Goal: Task Accomplishment & Management: Use online tool/utility

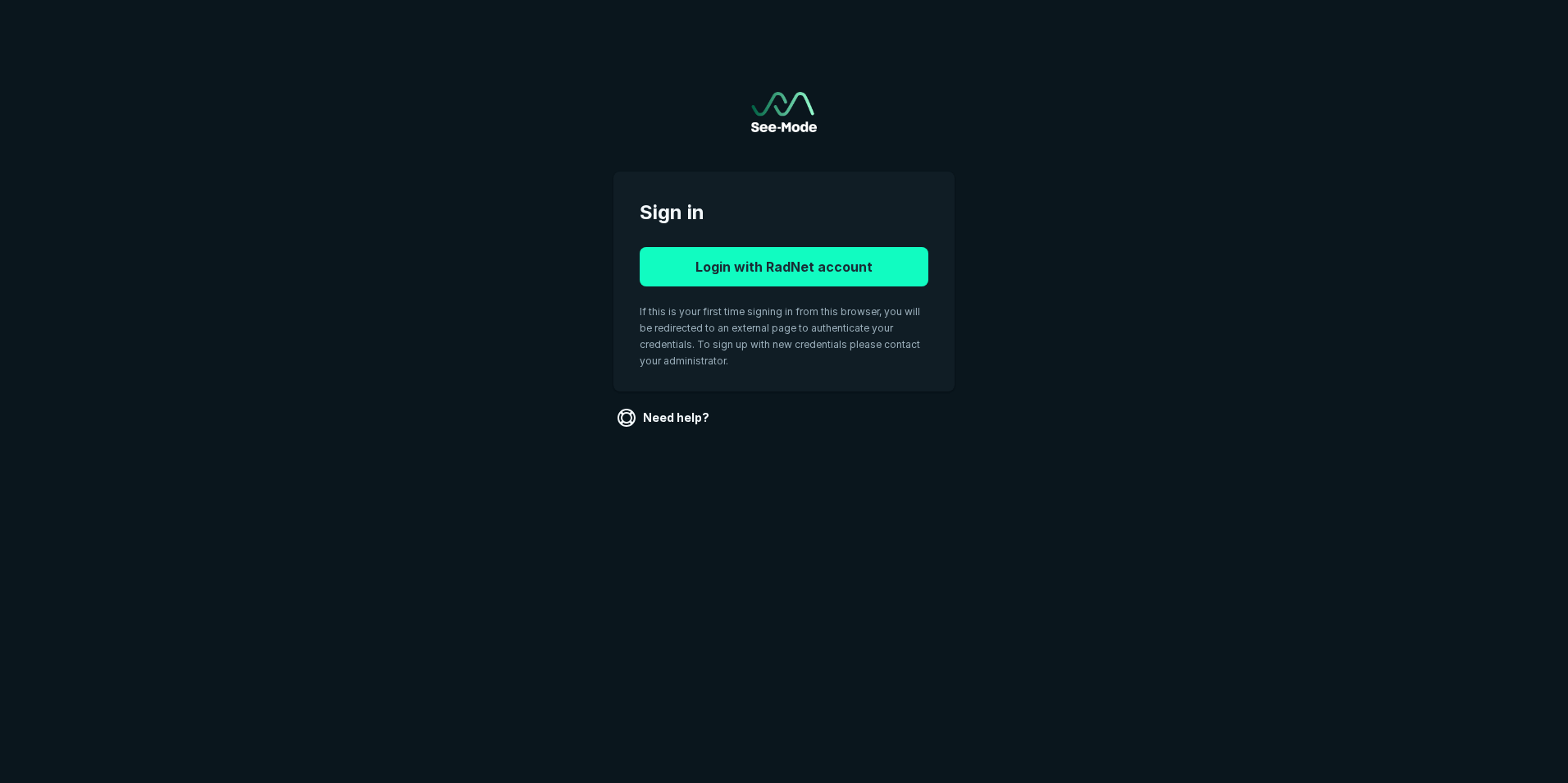
click at [668, 258] on button "Login with RadNet account" at bounding box center [784, 266] width 288 height 39
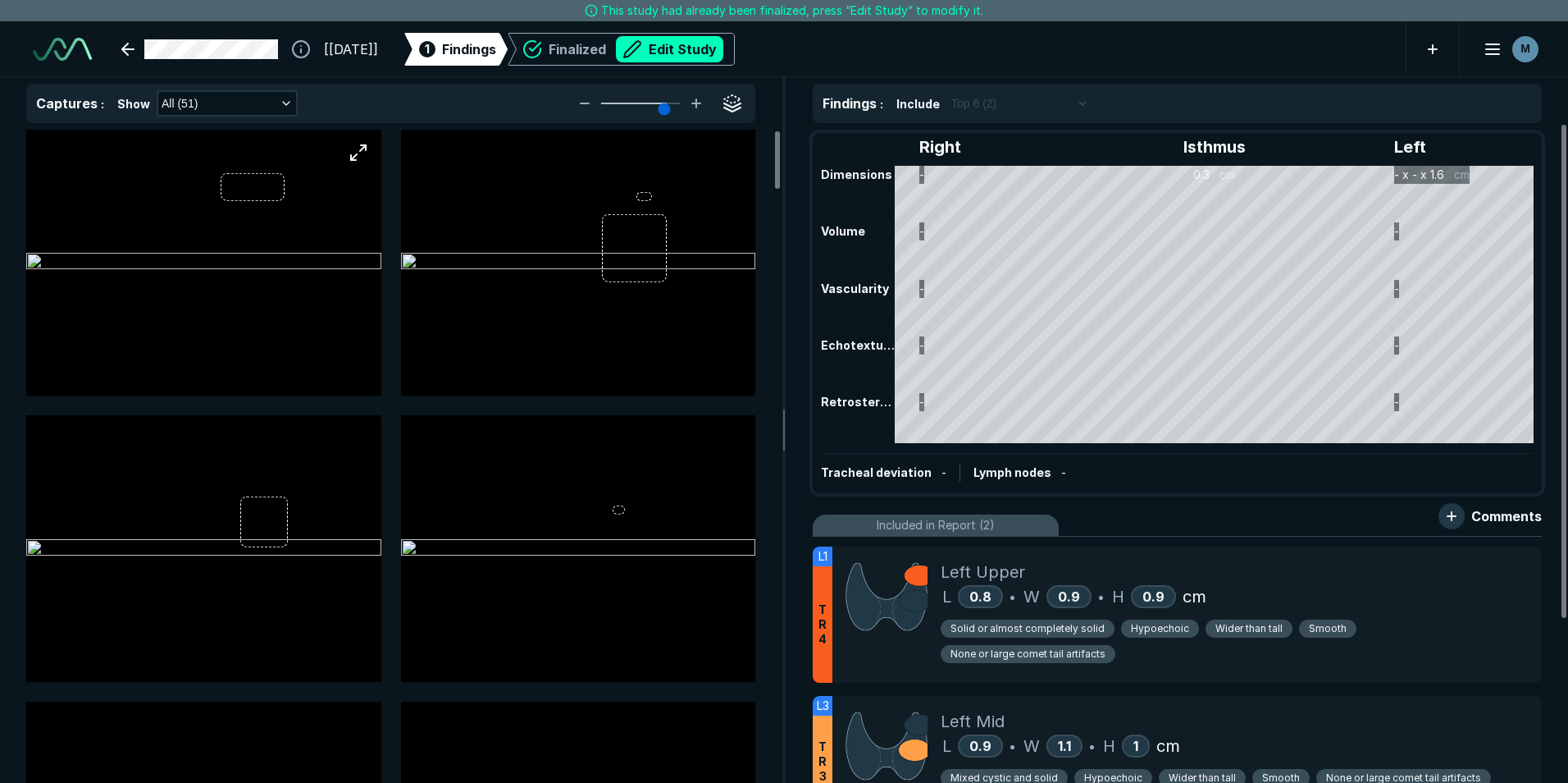
click at [225, 253] on img at bounding box center [204, 263] width 355 height 20
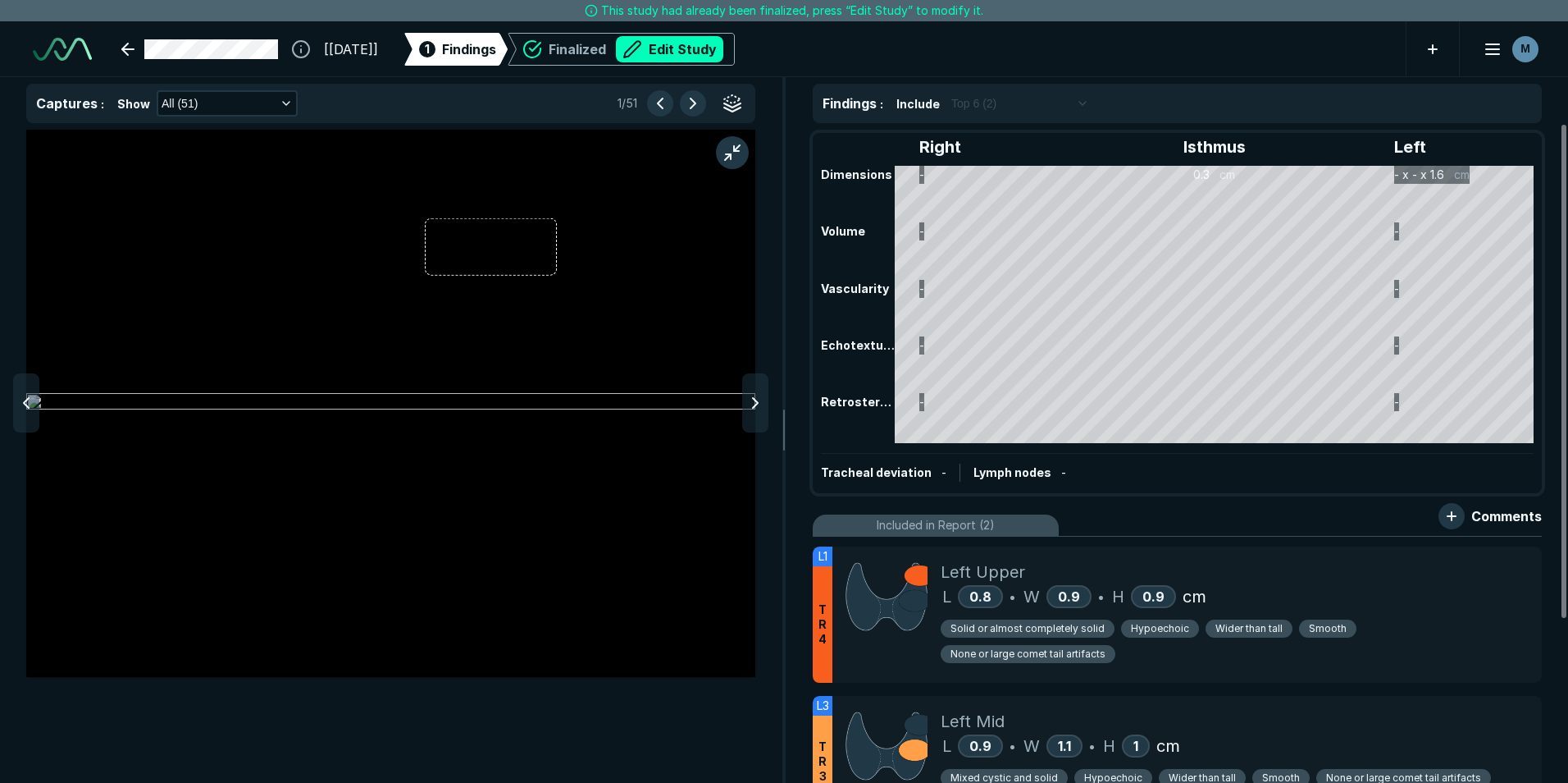
scroll to position [4867, 5362]
click at [758, 405] on icon at bounding box center [755, 403] width 20 height 20
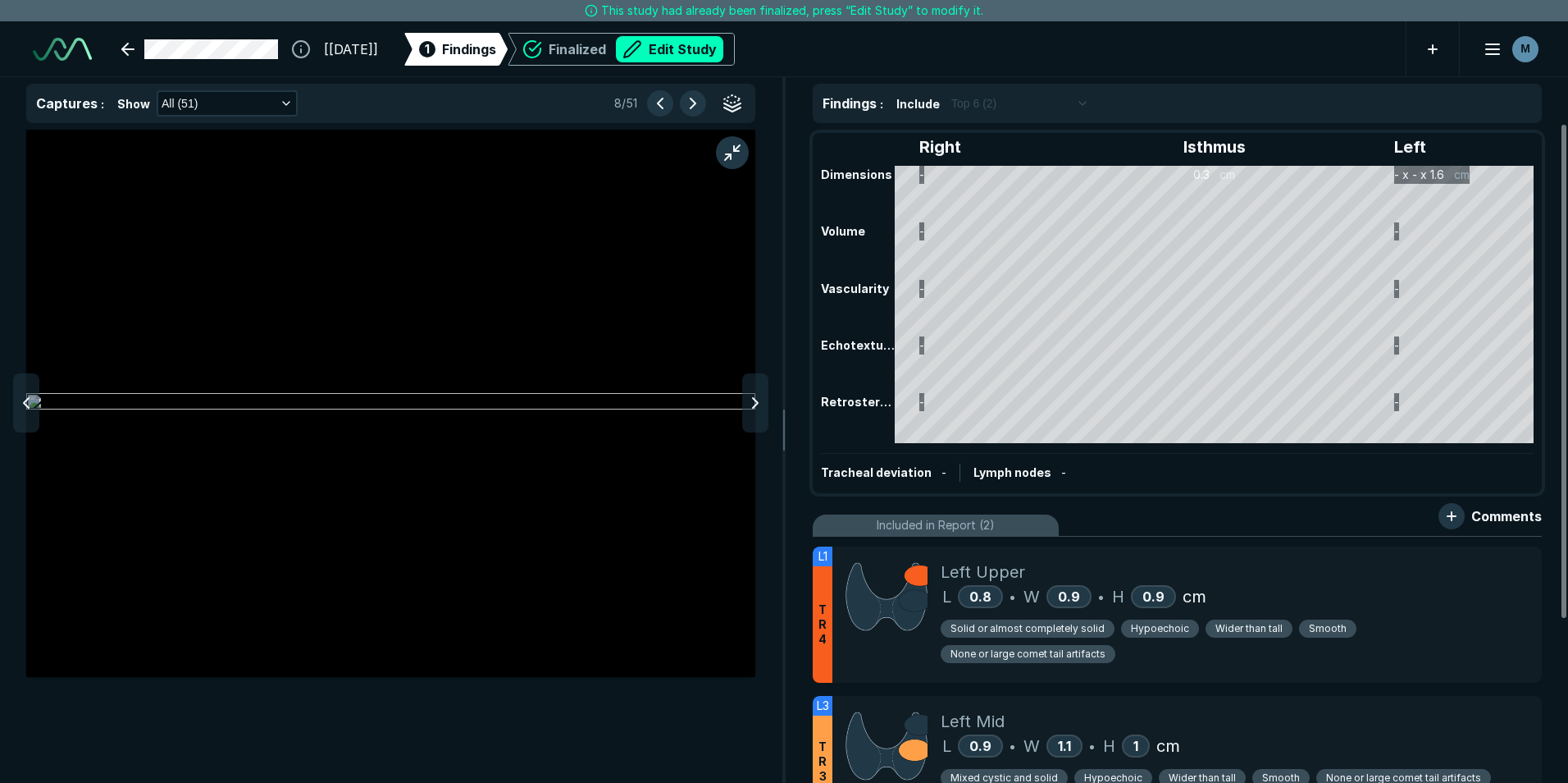
click at [758, 405] on icon at bounding box center [755, 403] width 20 height 20
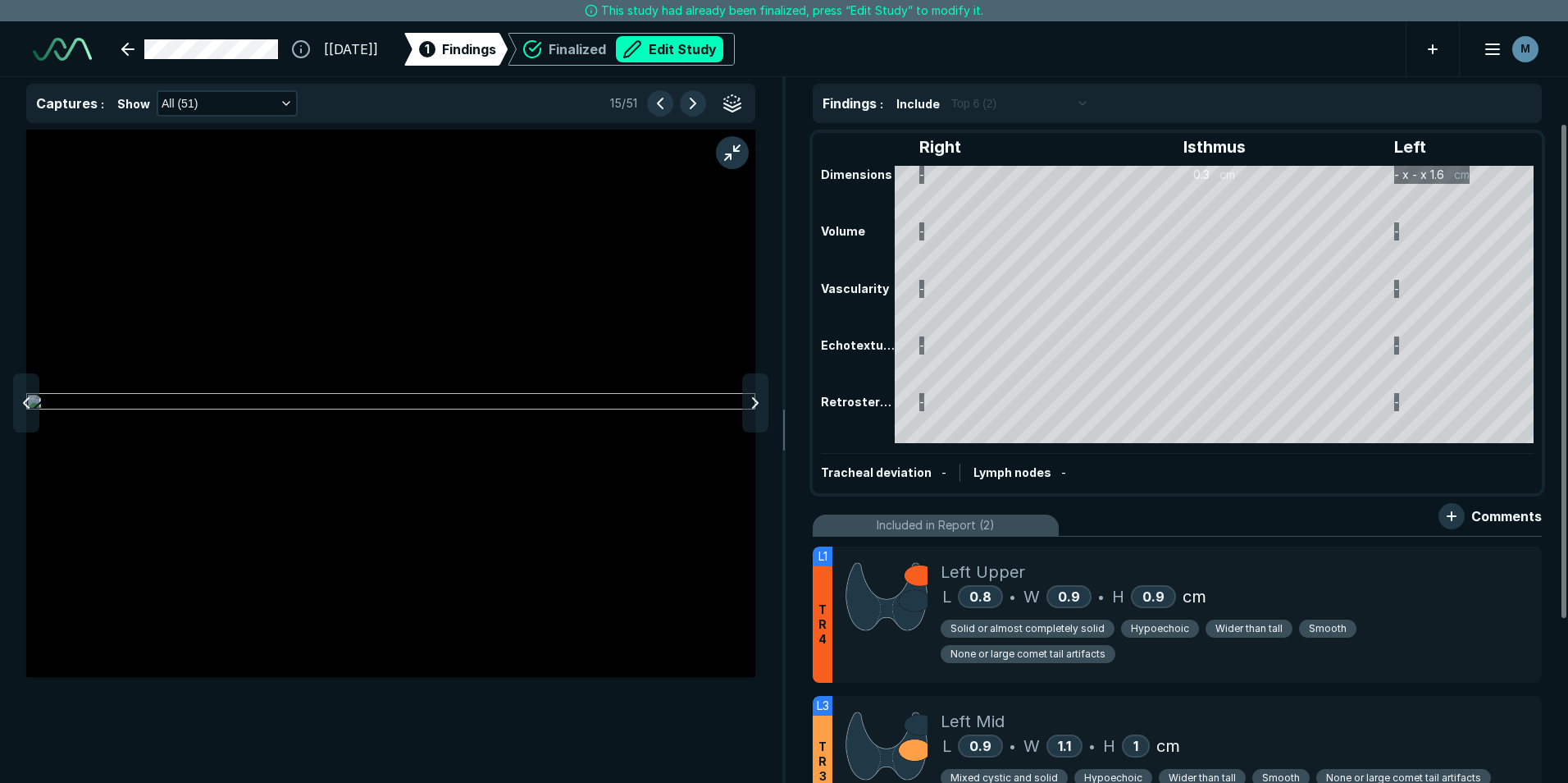
click at [758, 405] on icon at bounding box center [755, 403] width 20 height 20
click at [30, 406] on icon at bounding box center [26, 403] width 20 height 20
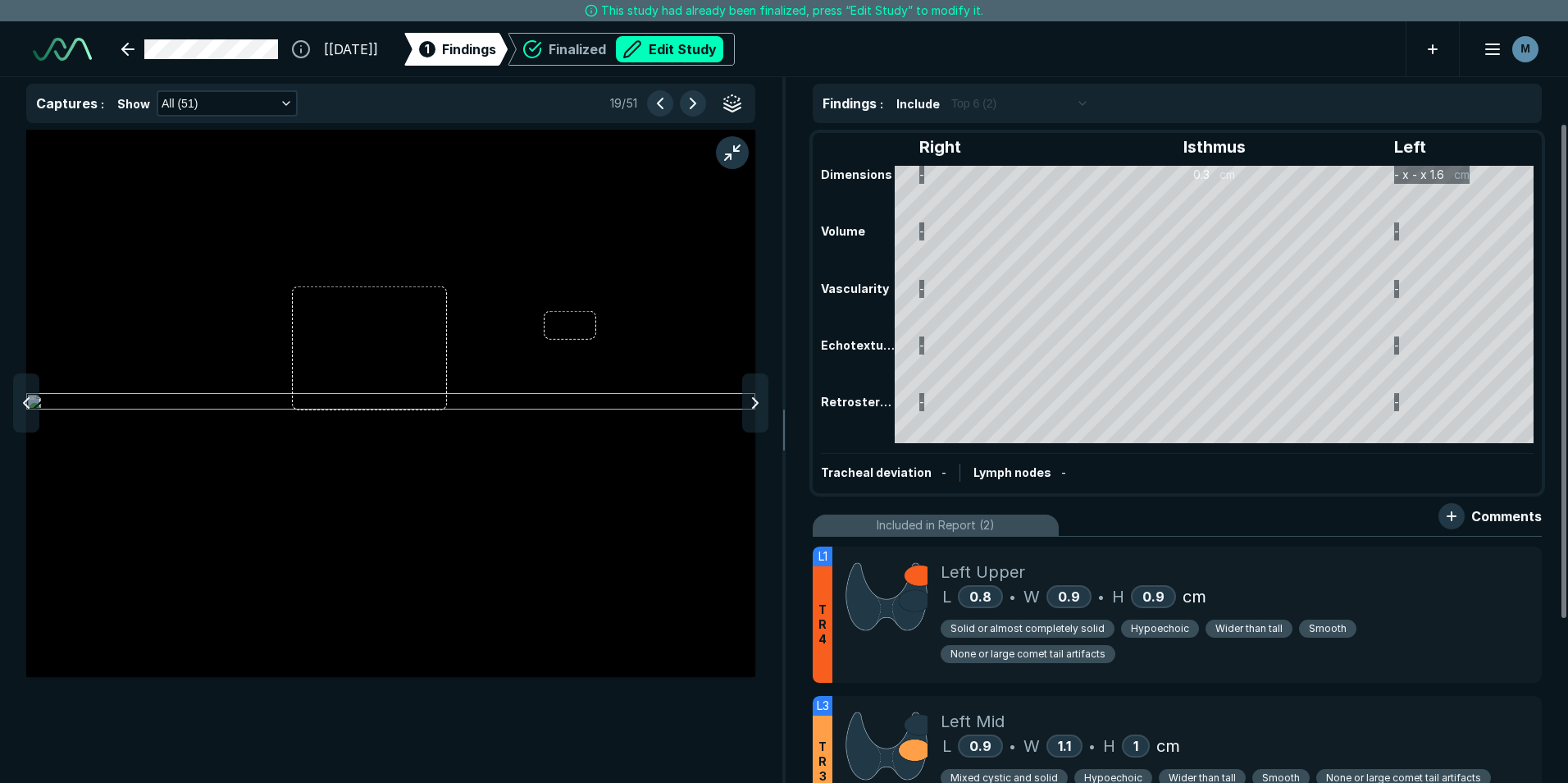
click at [28, 406] on icon at bounding box center [26, 403] width 20 height 20
click at [1403, 172] on div "Right Isthmus Left Dimensions - 0.3 cm - x - x 1.6 cm Volume - - Vascularity - …" at bounding box center [1178, 313] width 726 height 357
drag, startPoint x: 724, startPoint y: 39, endPoint x: 1087, endPoint y: 103, distance: 368.6
click at [722, 39] on button "Edit Study" at bounding box center [669, 50] width 107 height 27
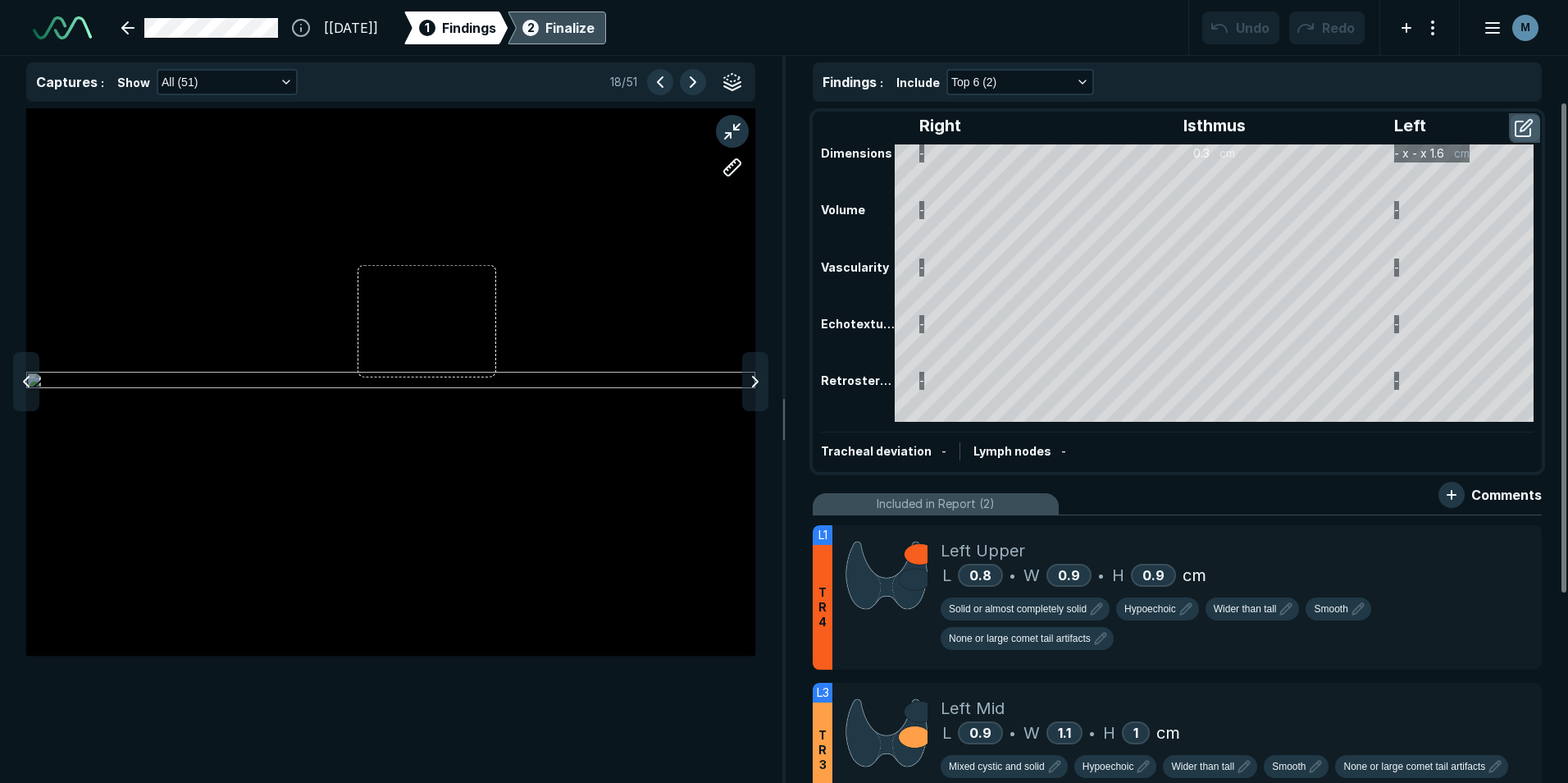
click at [1521, 126] on button "button" at bounding box center [1525, 128] width 29 height 27
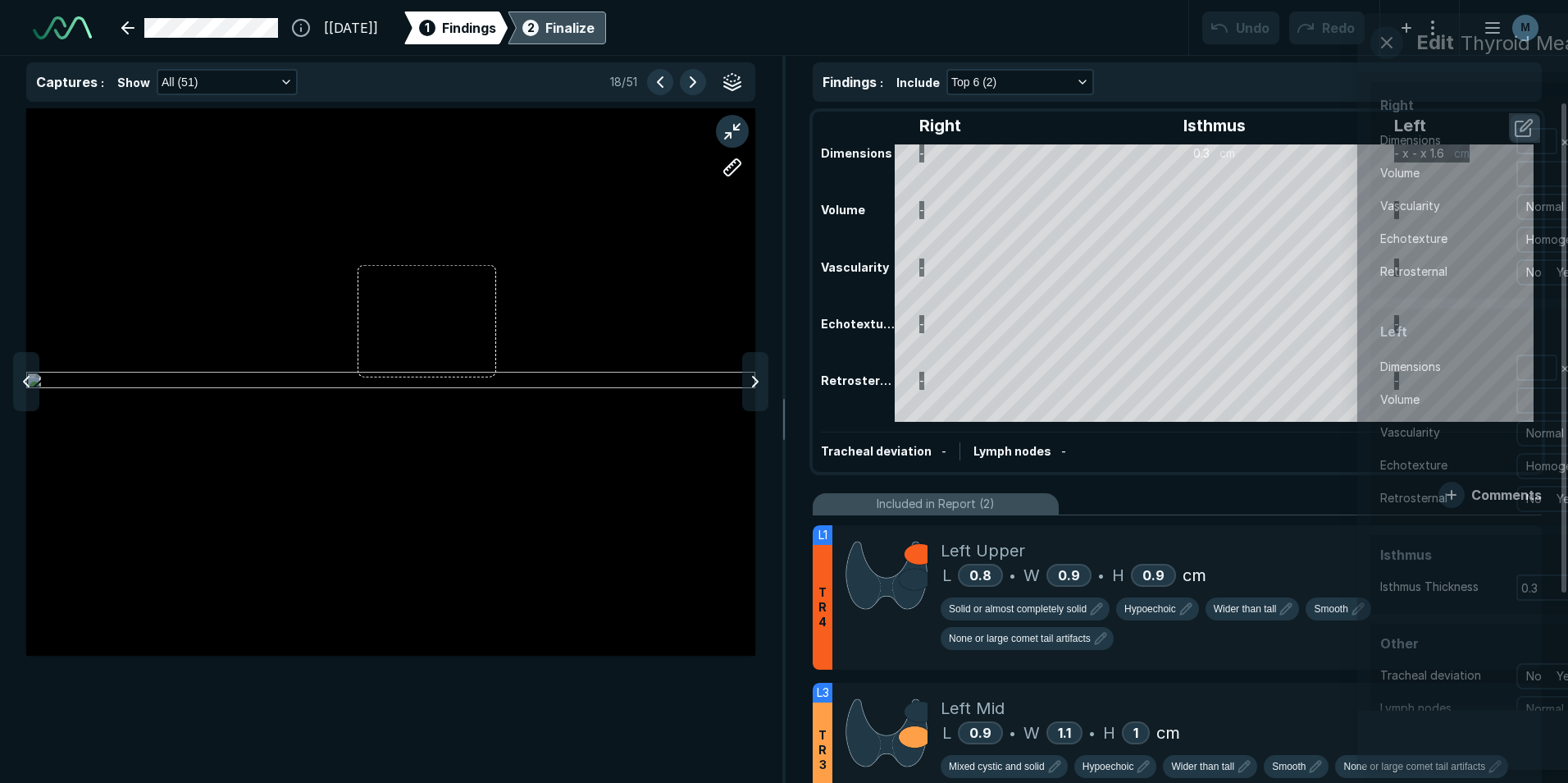
scroll to position [4945, 4469]
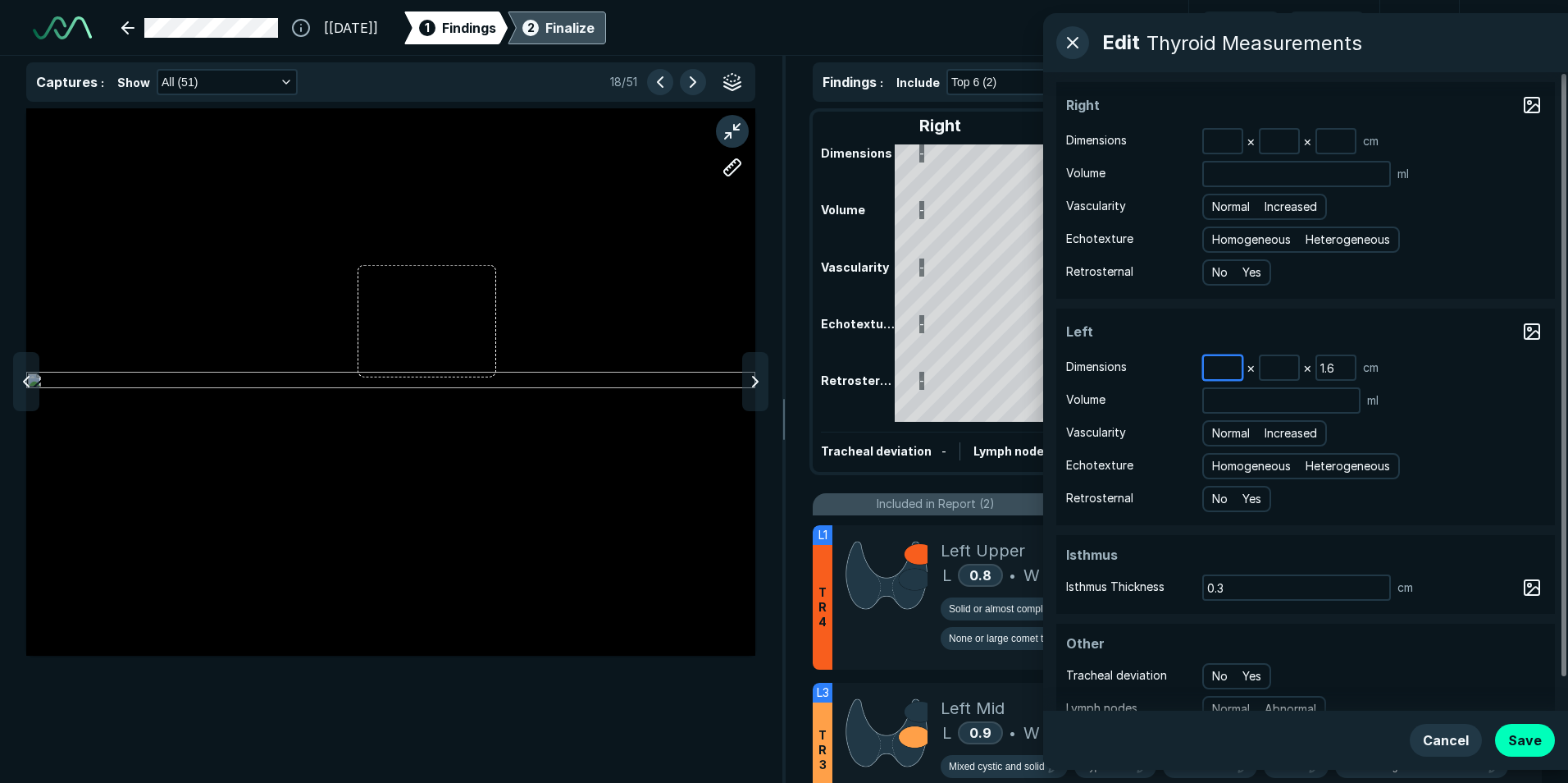
click at [1225, 368] on input at bounding box center [1222, 368] width 38 height 23
click at [1281, 371] on input at bounding box center [1279, 368] width 38 height 23
type input "1.6"
click at [764, 376] on icon at bounding box center [755, 382] width 20 height 20
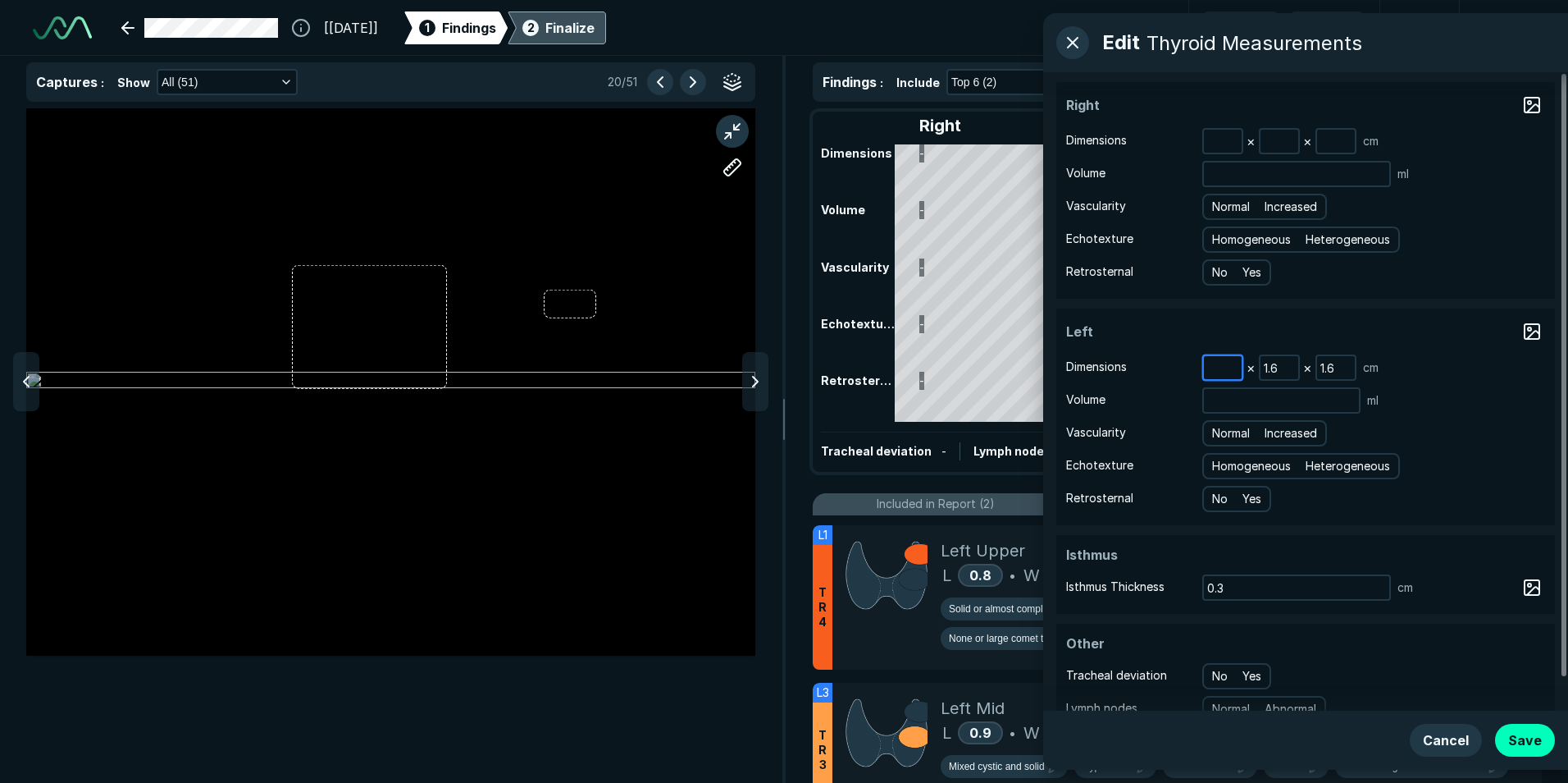
click at [1218, 364] on input at bounding box center [1222, 368] width 38 height 23
type input "5.0"
click at [1523, 733] on button "Save" at bounding box center [1525, 740] width 59 height 33
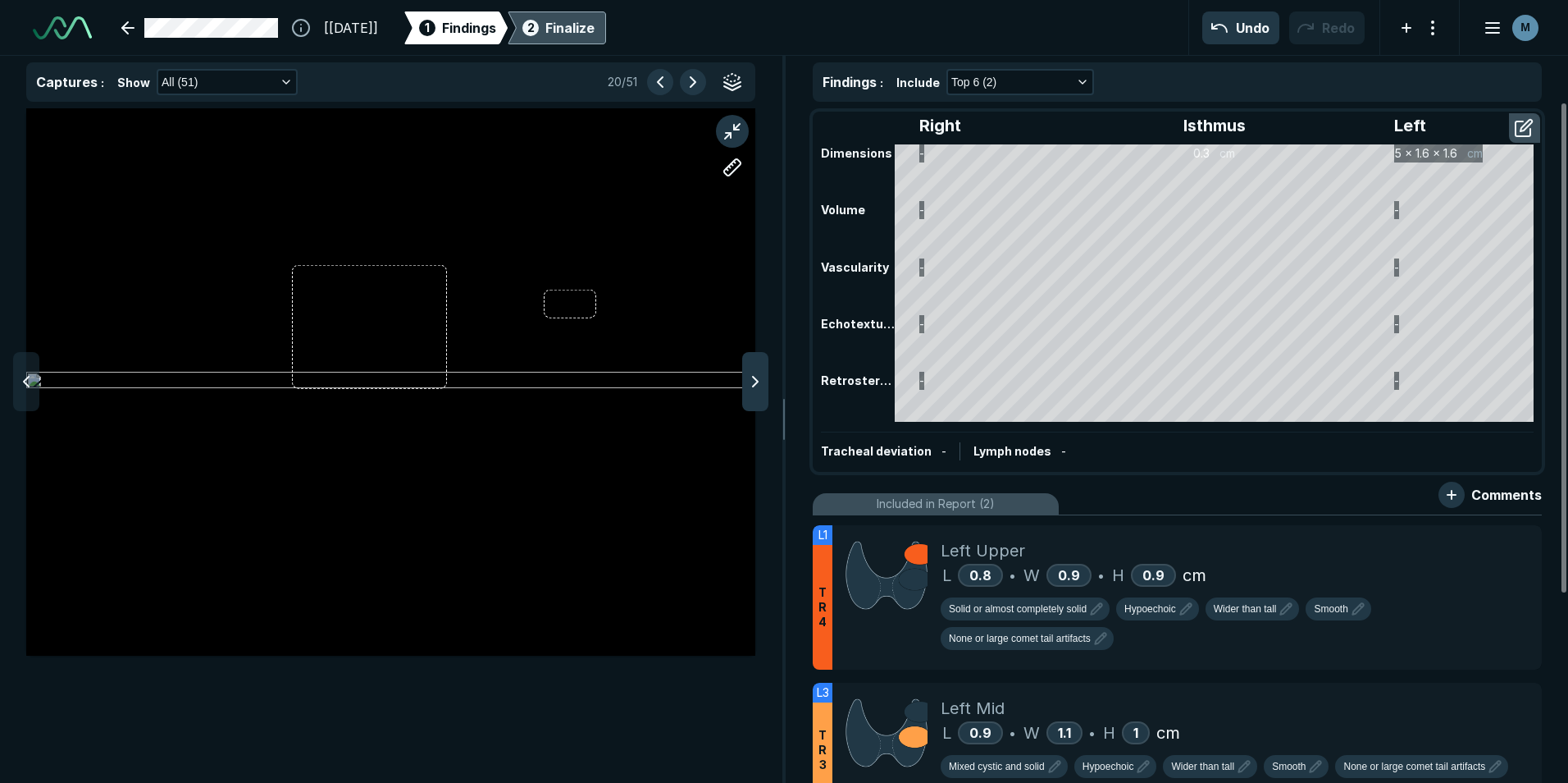
click at [756, 373] on icon at bounding box center [755, 382] width 20 height 20
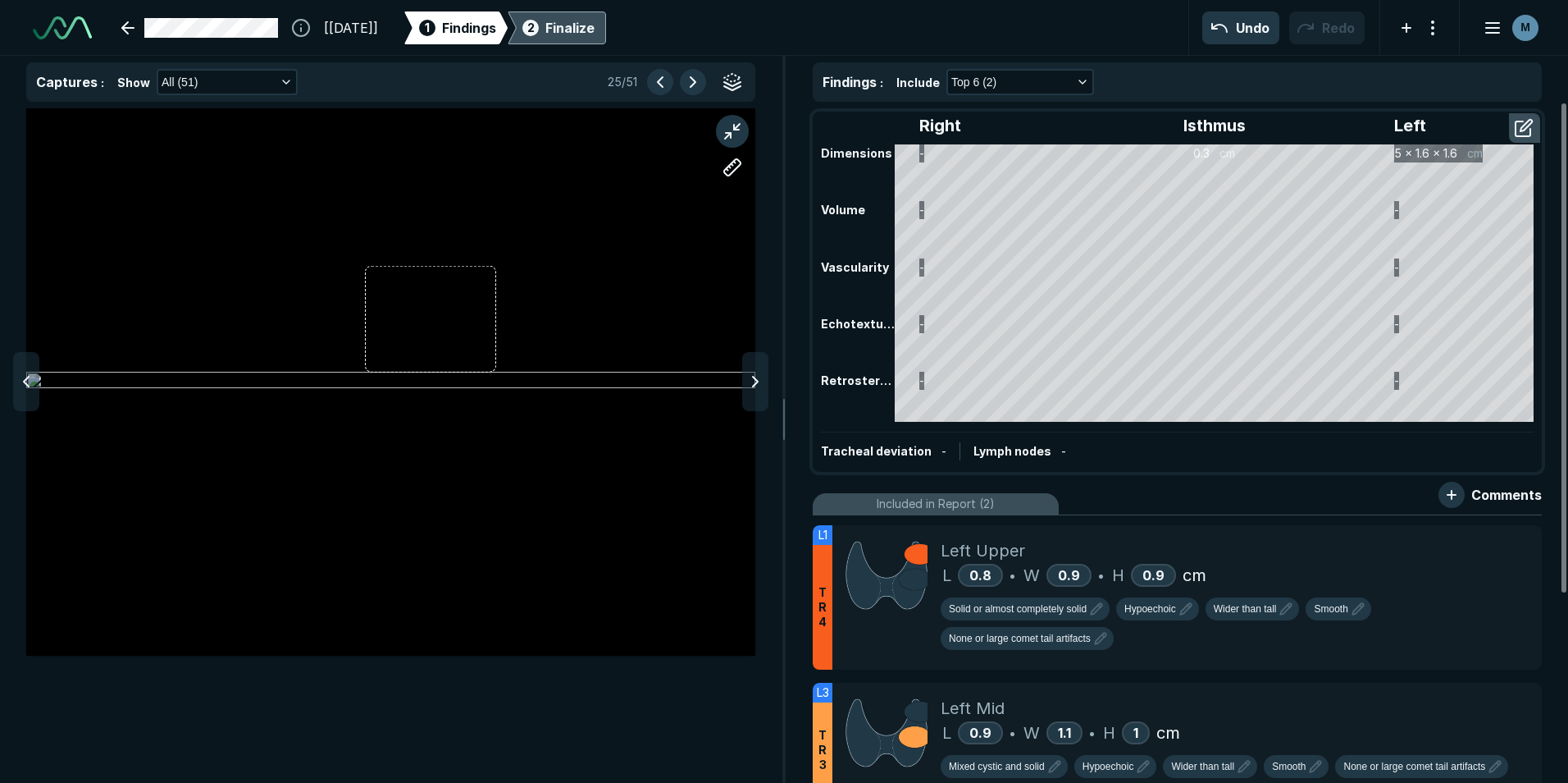
click at [756, 373] on icon at bounding box center [755, 382] width 20 height 20
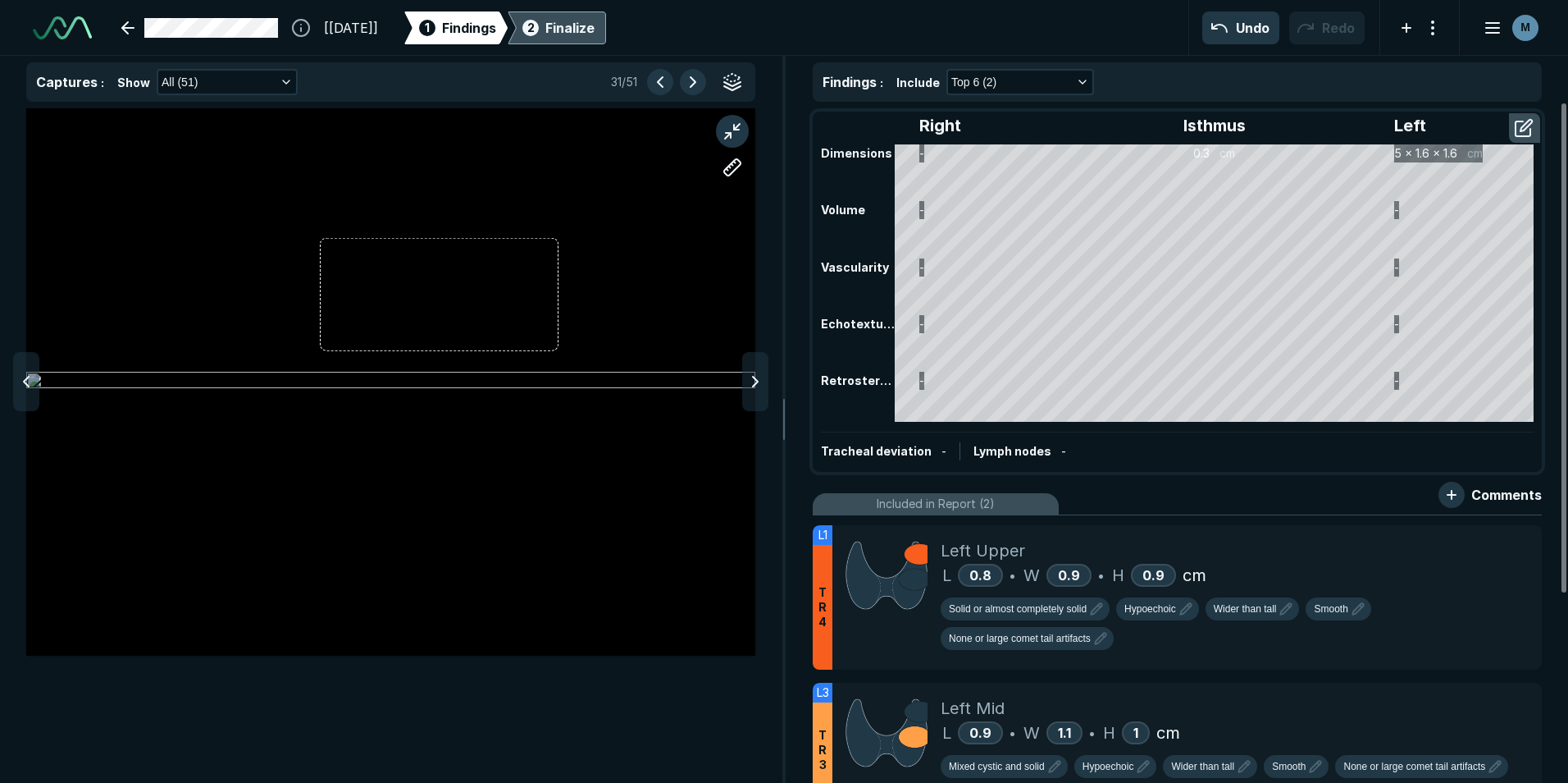
click at [756, 373] on icon at bounding box center [755, 382] width 20 height 20
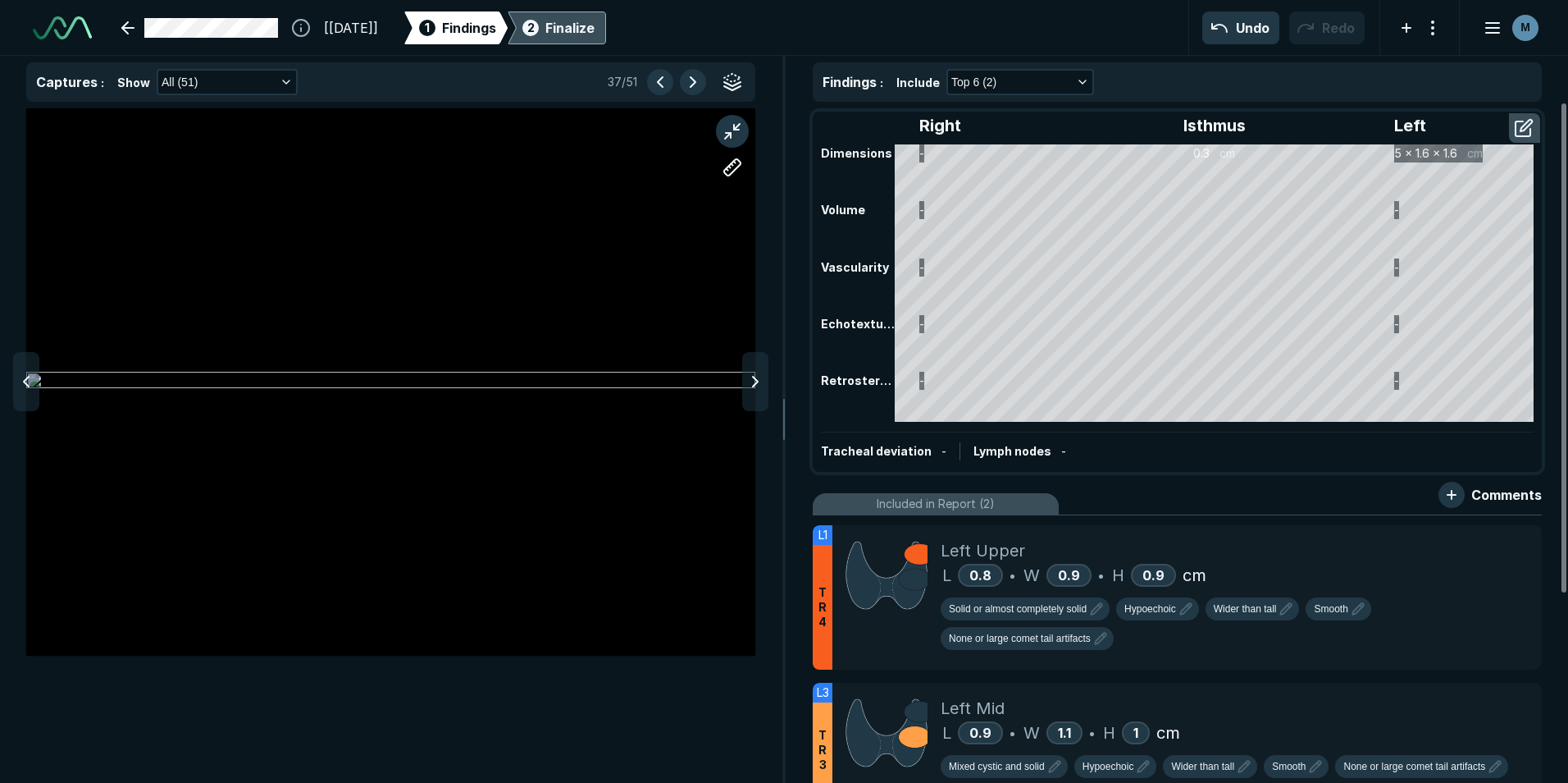
click at [756, 373] on icon at bounding box center [755, 382] width 20 height 20
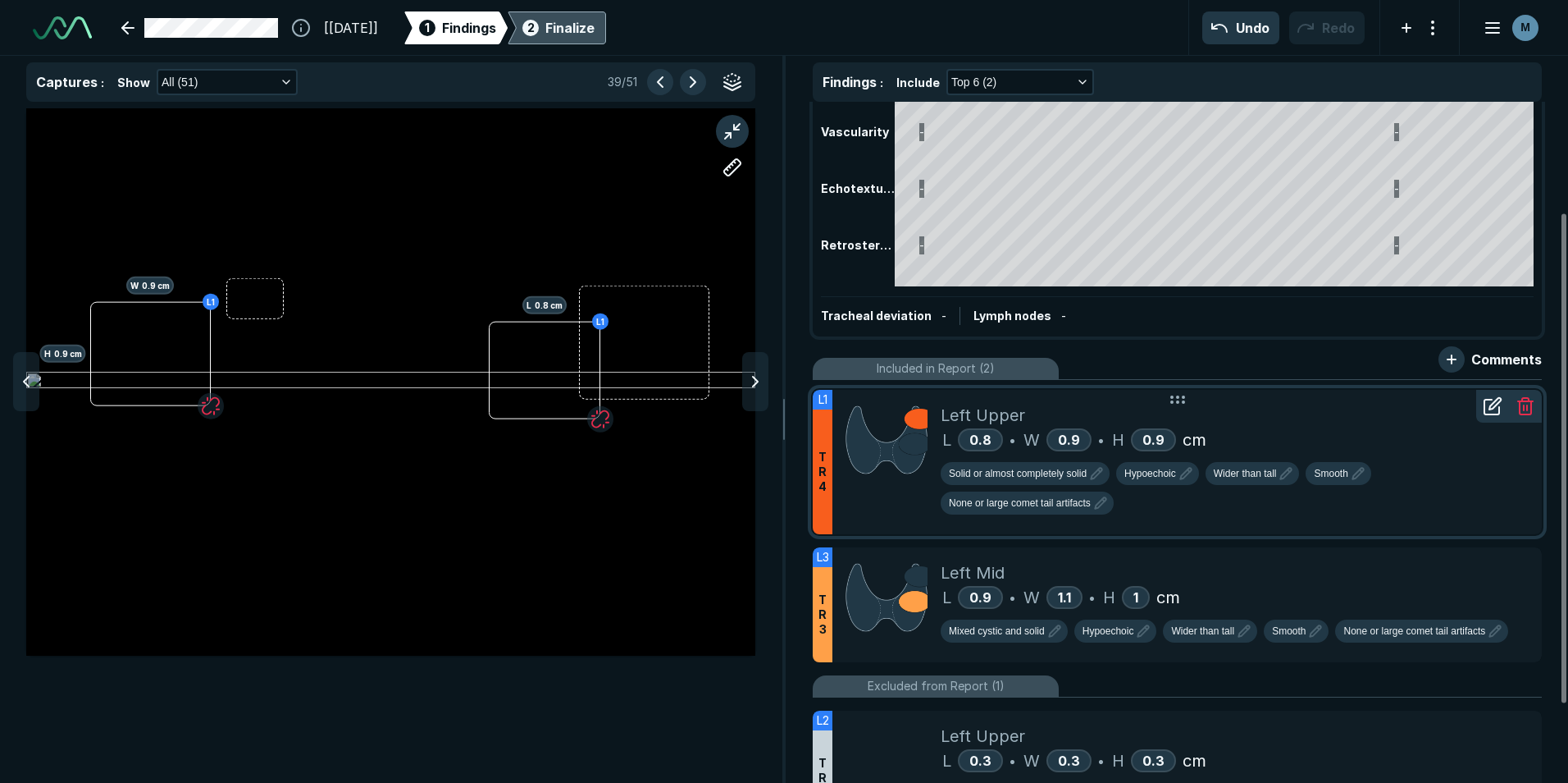
scroll to position [164, 0]
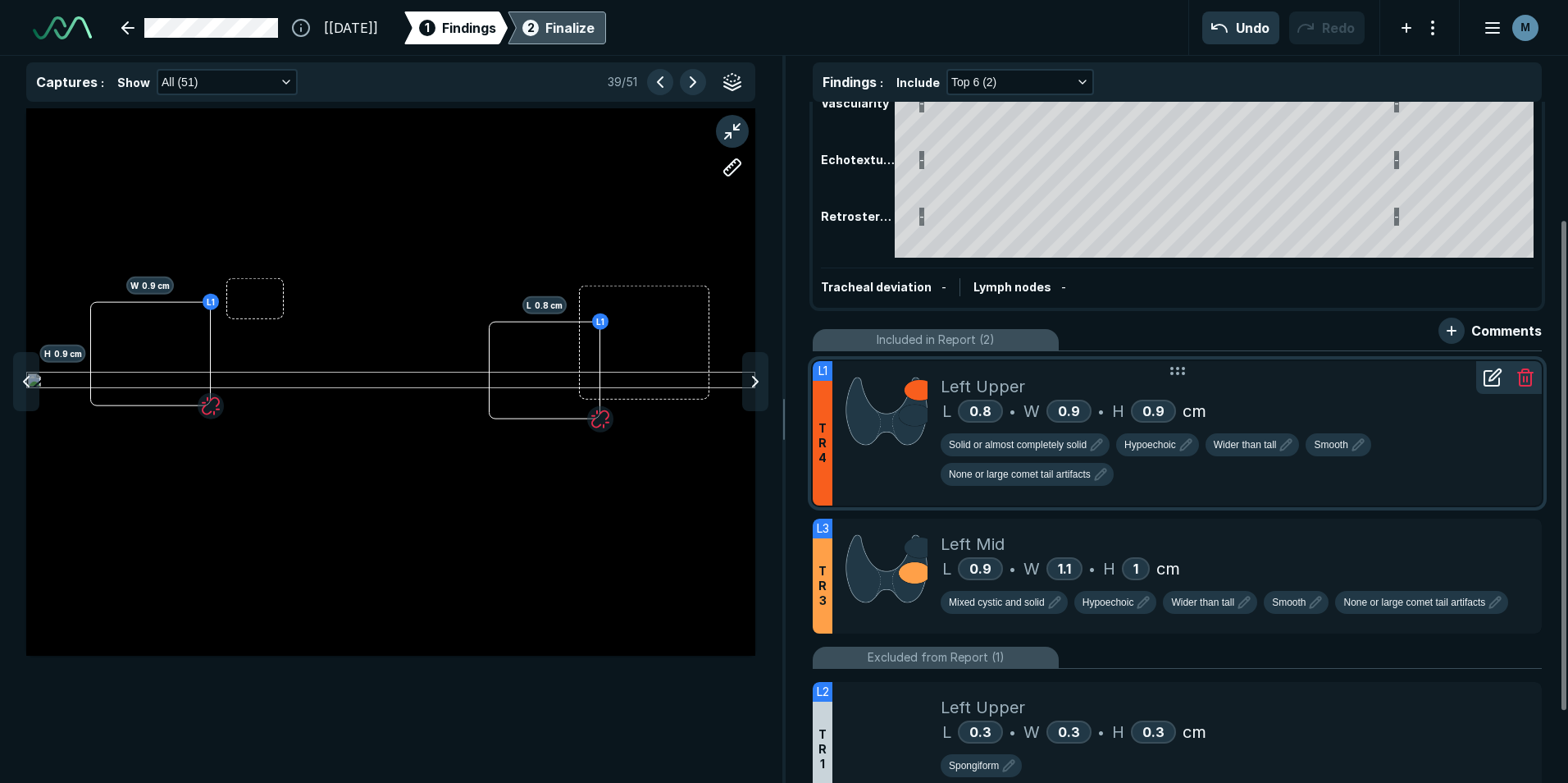
click at [1152, 457] on div "Solid or almost completely solid Hypoechoic Wider than tall Smooth None or larg…" at bounding box center [1234, 463] width 588 height 59
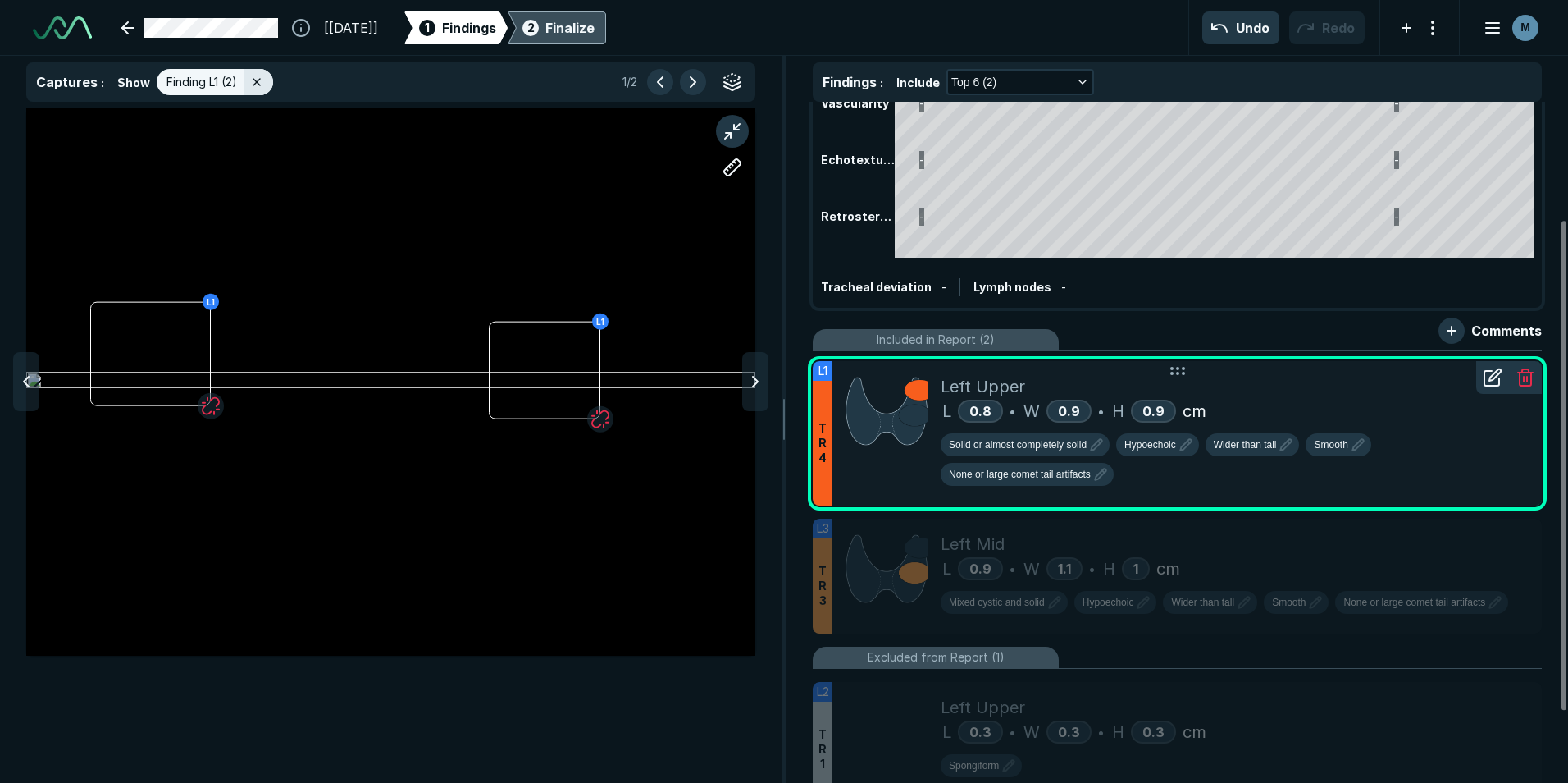
scroll to position [4963, 5362]
click at [1154, 452] on span "Hypoechoic" at bounding box center [1150, 445] width 51 height 15
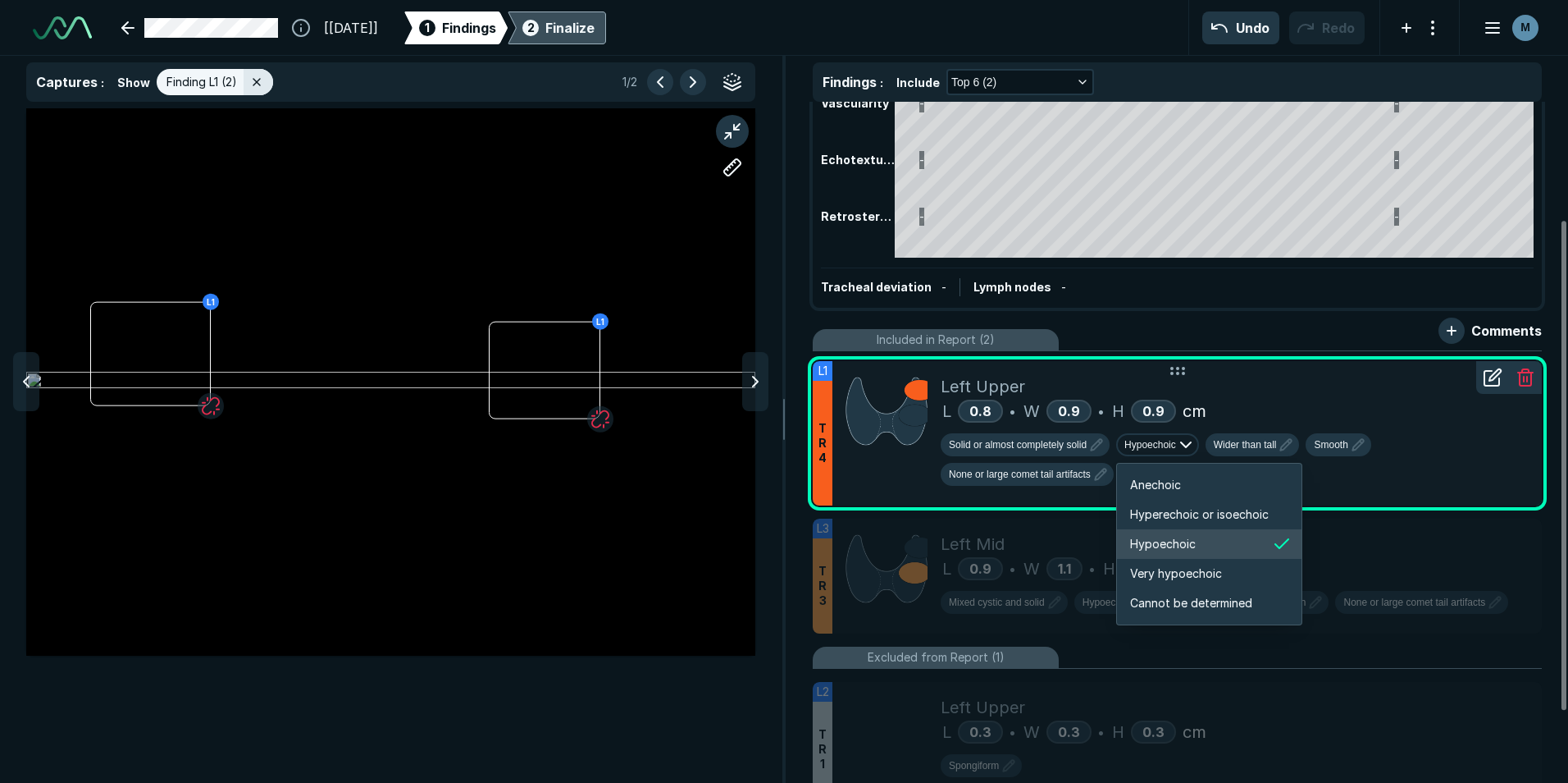
scroll to position [2737, 2939]
click at [1170, 517] on span "Hyperechoic or isoechoic" at bounding box center [1199, 514] width 138 height 18
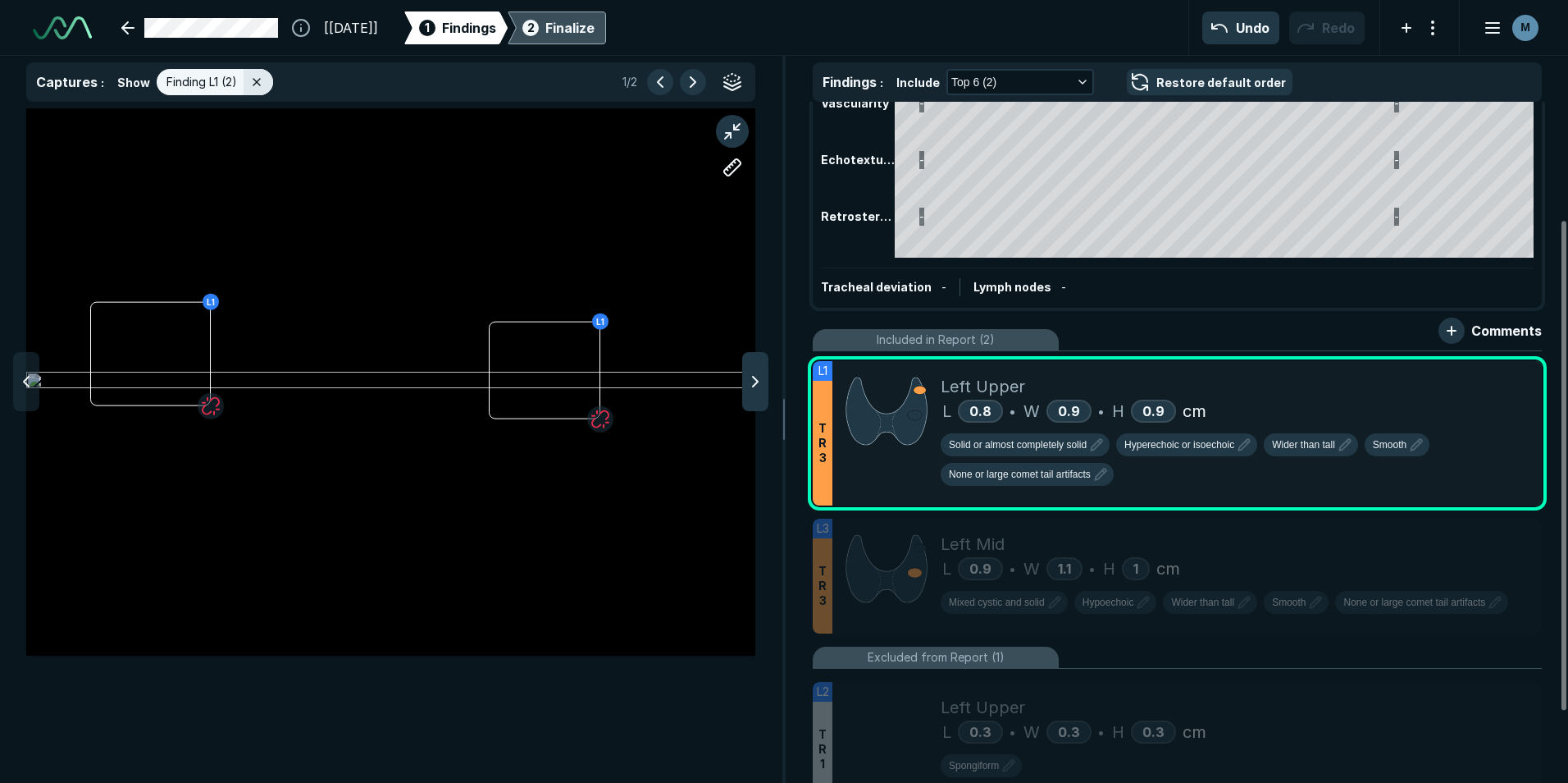
click at [754, 385] on polyline at bounding box center [755, 381] width 5 height 10
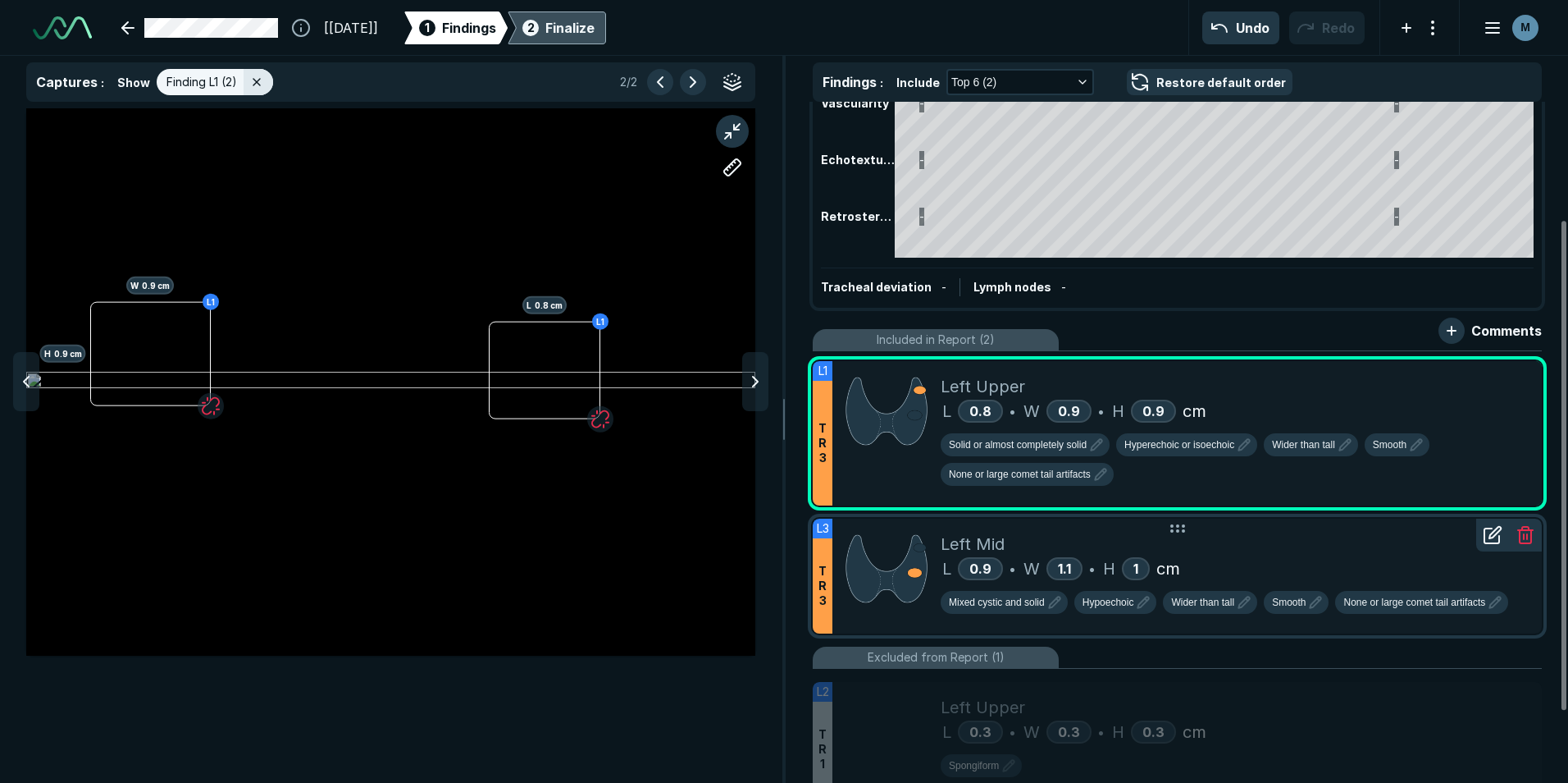
click at [1394, 550] on div "Left Mid" at bounding box center [1234, 544] width 588 height 25
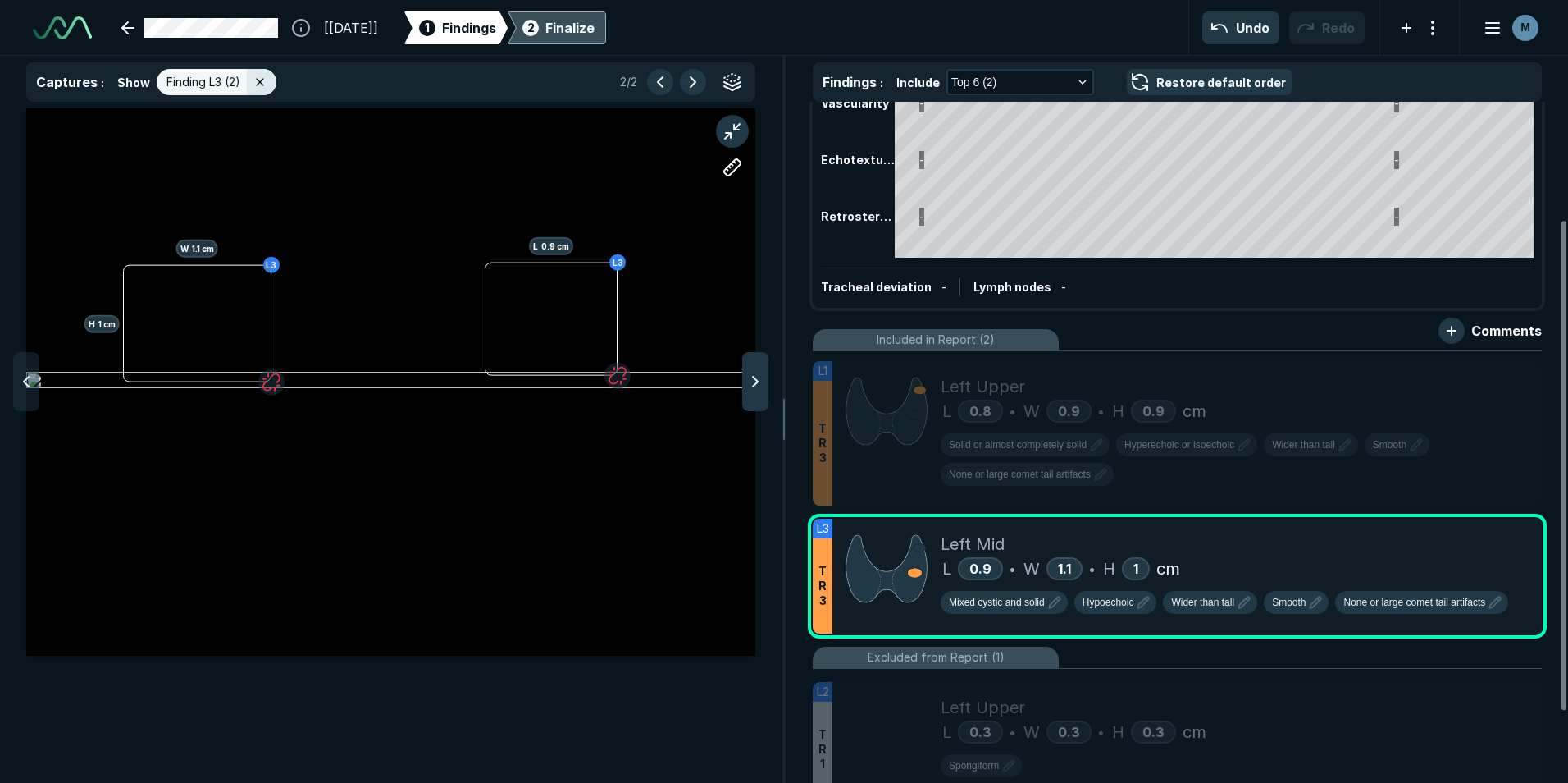
click at [747, 378] on icon at bounding box center [755, 382] width 20 height 20
click at [757, 384] on icon at bounding box center [755, 382] width 20 height 20
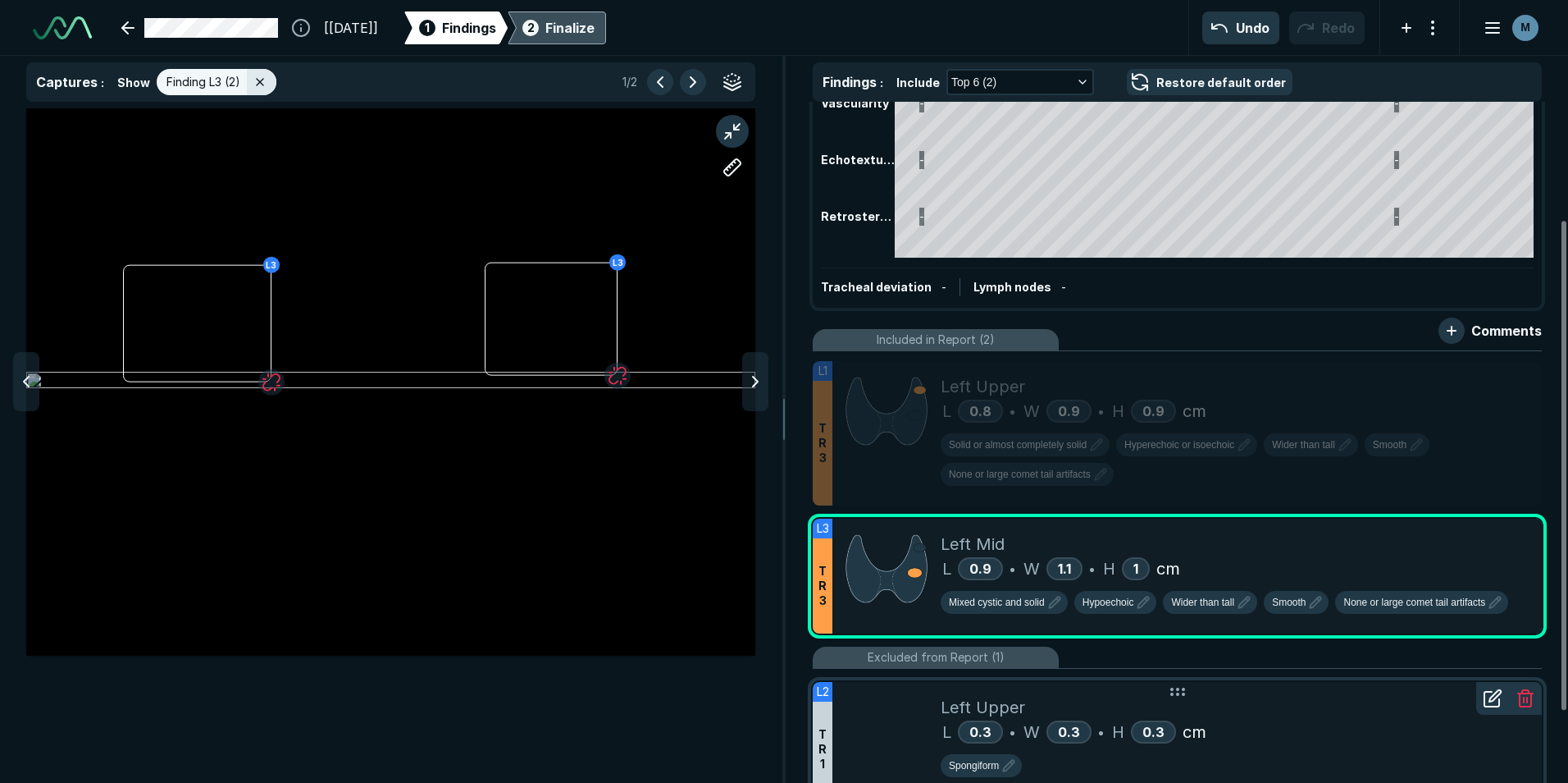
click at [1285, 726] on div "L 0.3 • W 0.3 • H 0.3 cm" at bounding box center [1234, 732] width 588 height 25
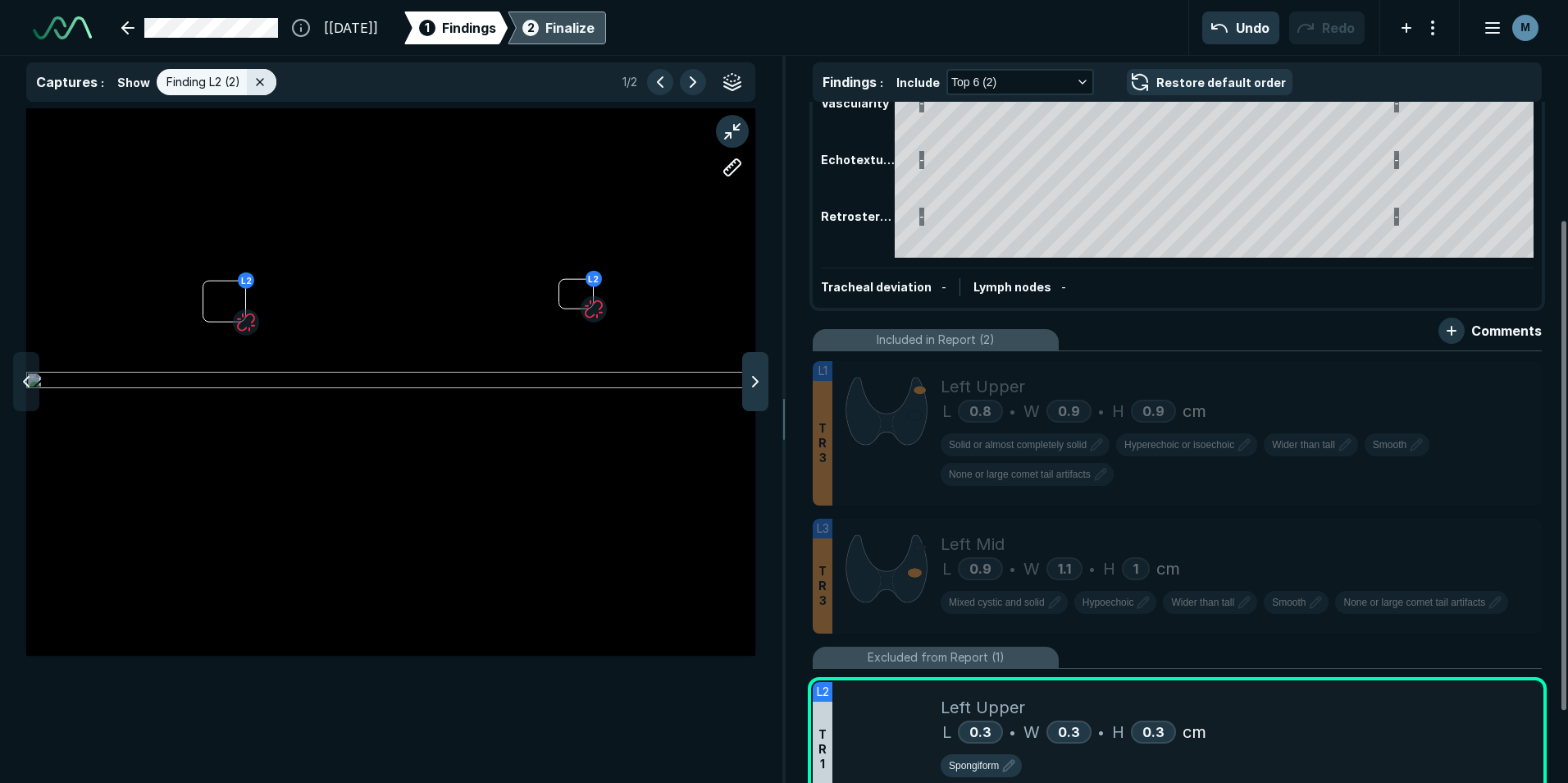
click at [752, 386] on polyline at bounding box center [755, 381] width 5 height 10
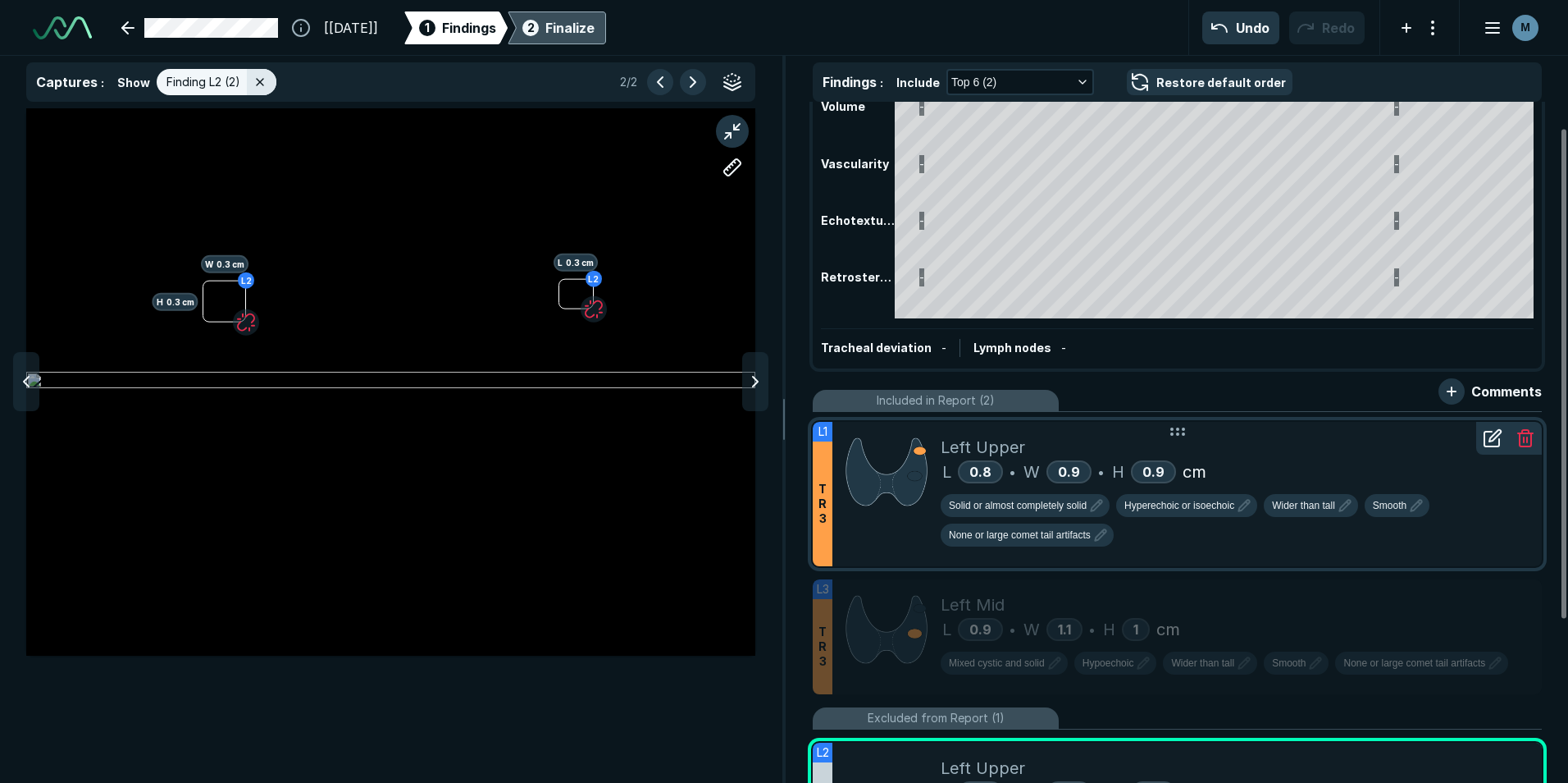
scroll to position [0, 0]
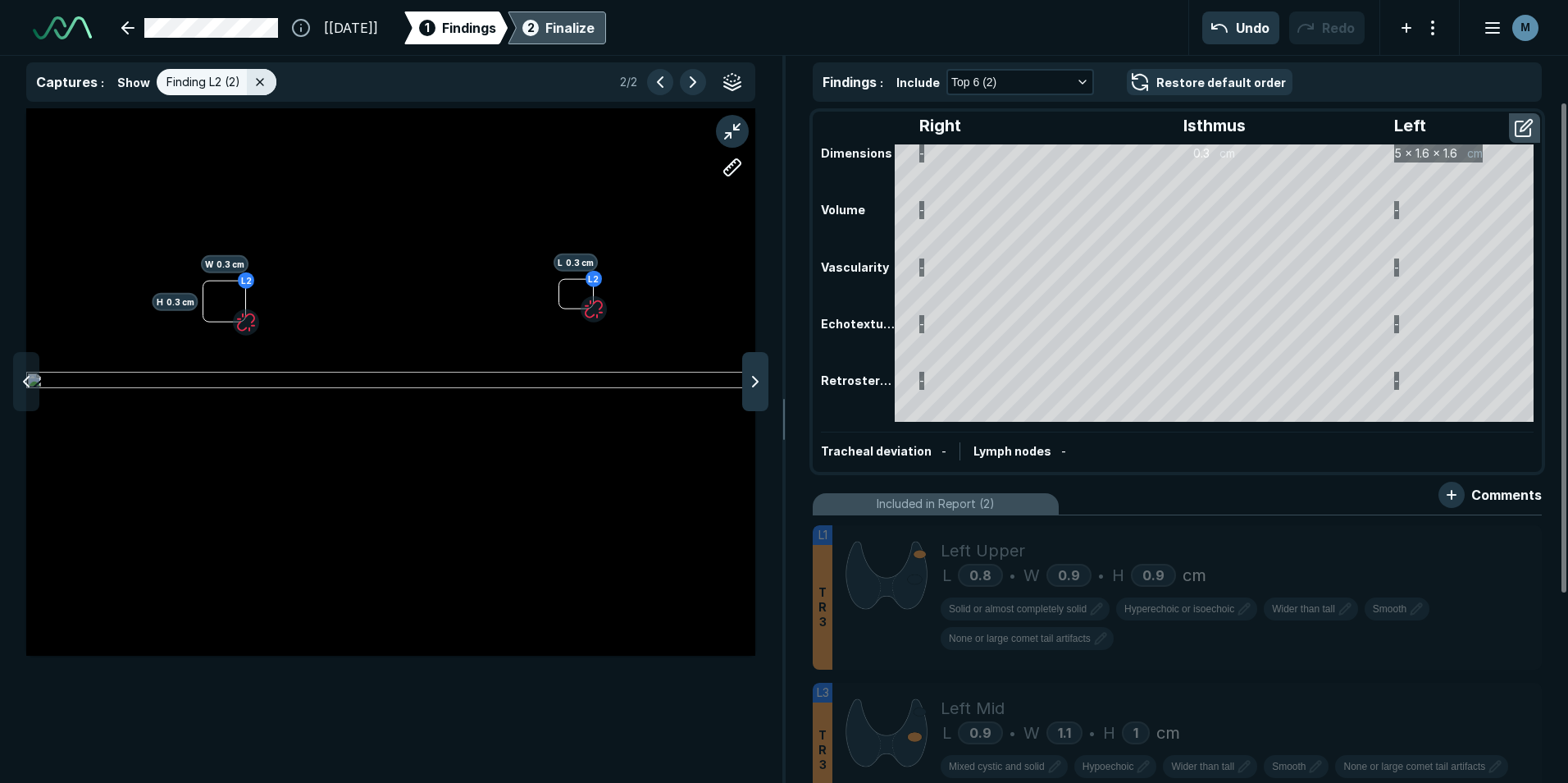
click at [749, 375] on icon at bounding box center [755, 382] width 20 height 20
click at [749, 376] on icon at bounding box center [755, 382] width 20 height 20
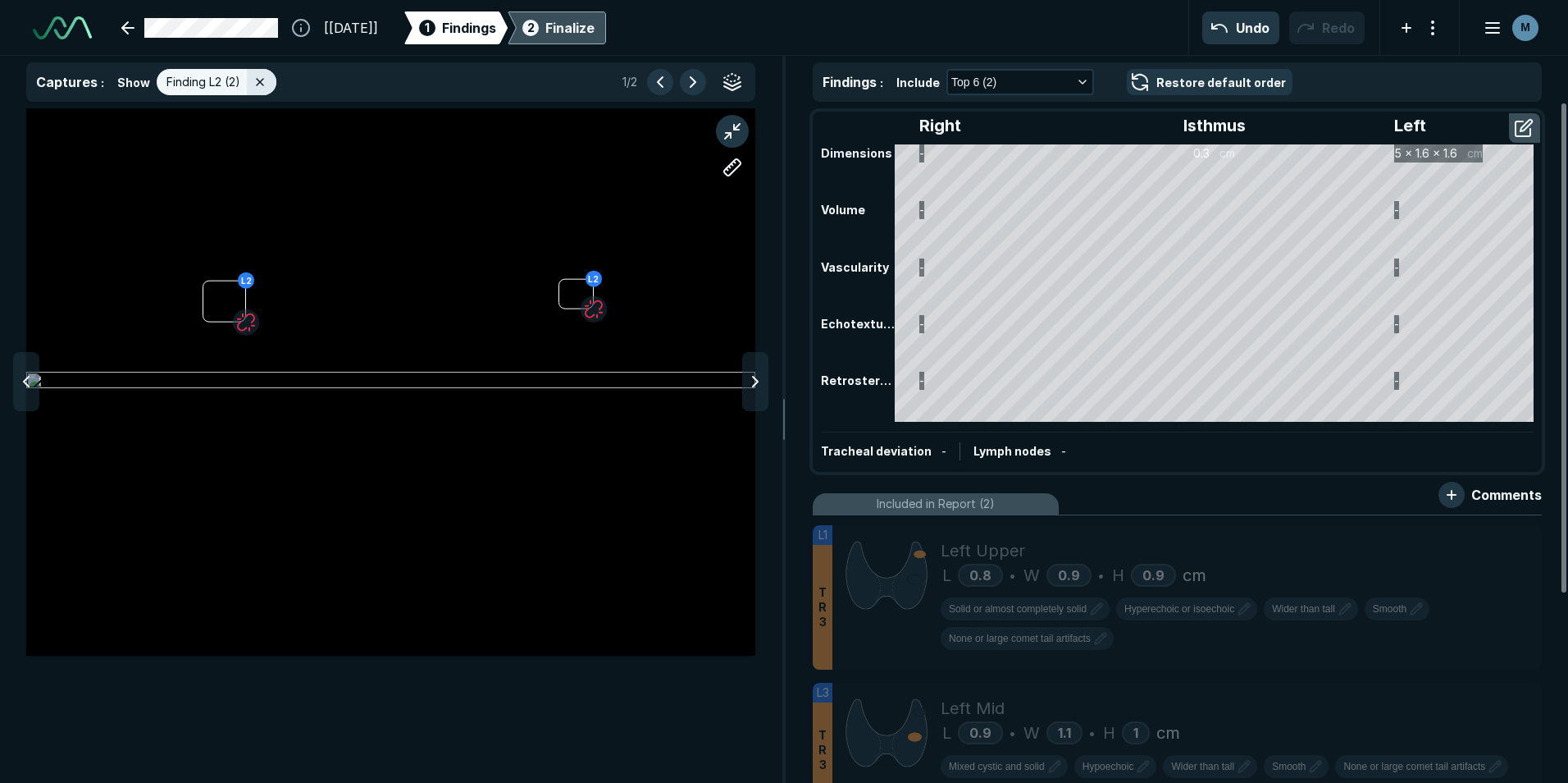
click at [749, 376] on icon at bounding box center [755, 382] width 20 height 20
click at [496, 30] on span "Findings" at bounding box center [469, 28] width 54 height 20
click at [266, 79] on div at bounding box center [261, 83] width 29 height 27
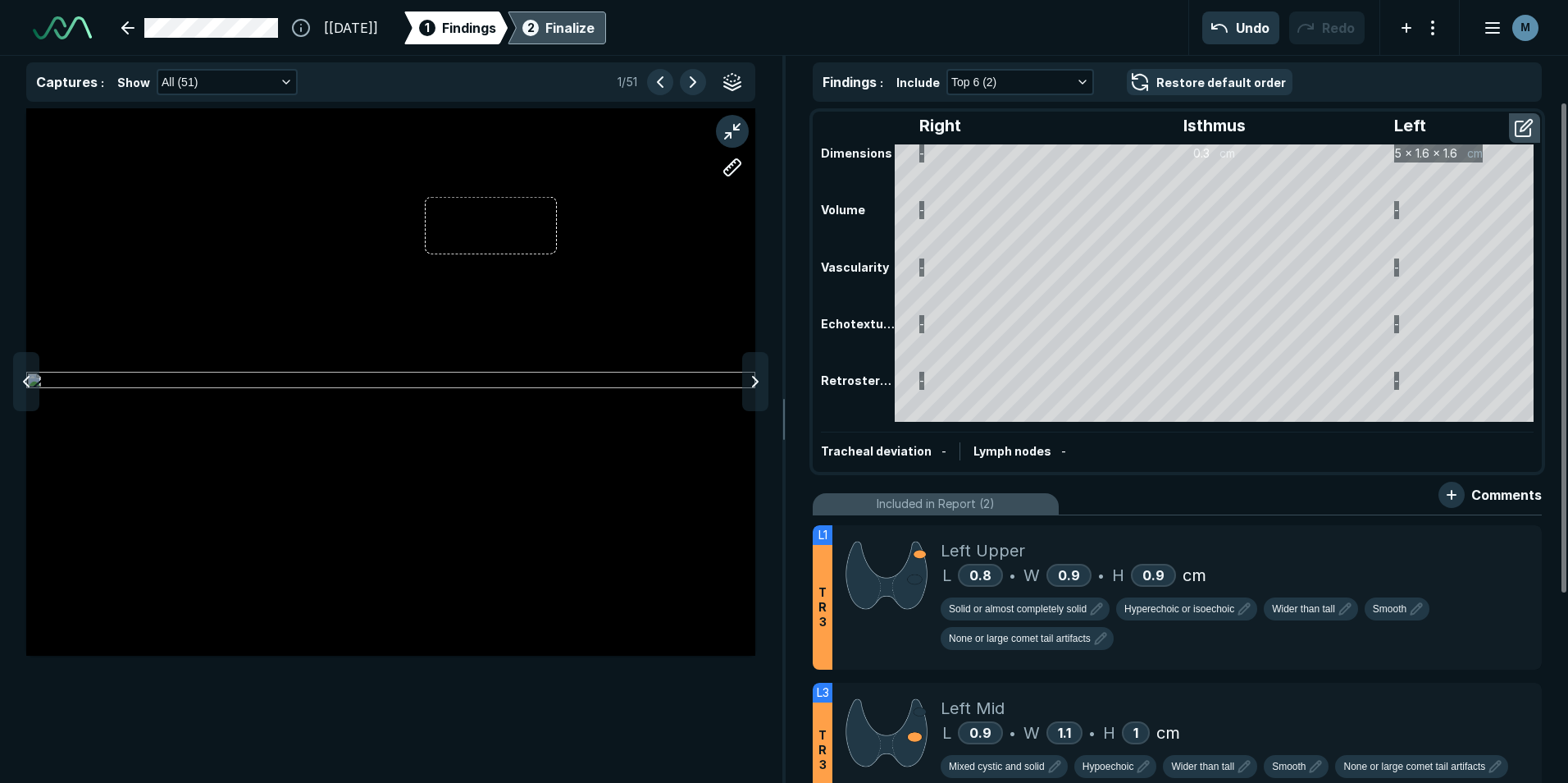
scroll to position [4963, 5362]
click at [752, 390] on icon at bounding box center [755, 382] width 20 height 20
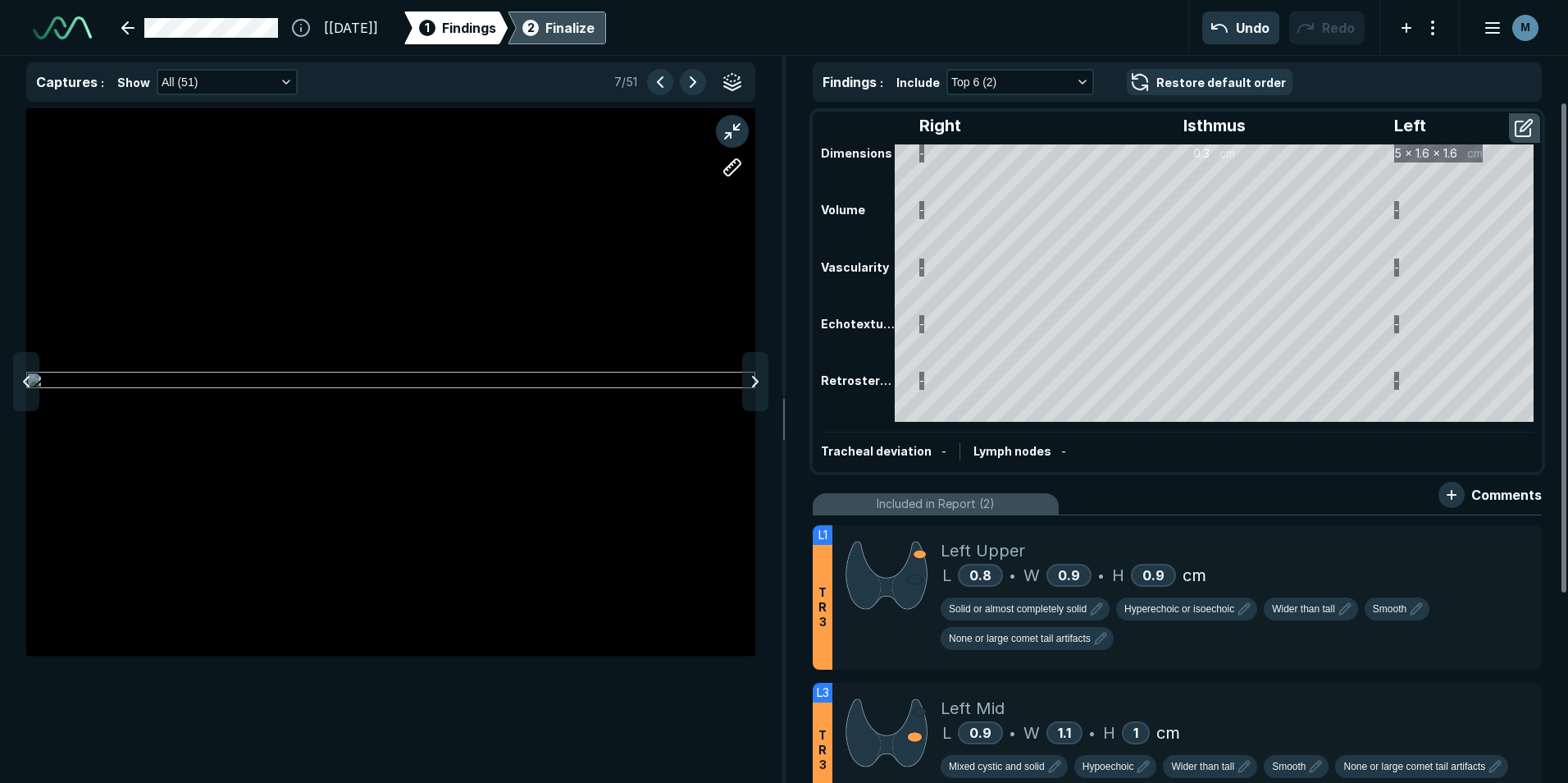
click at [752, 390] on icon at bounding box center [755, 382] width 20 height 20
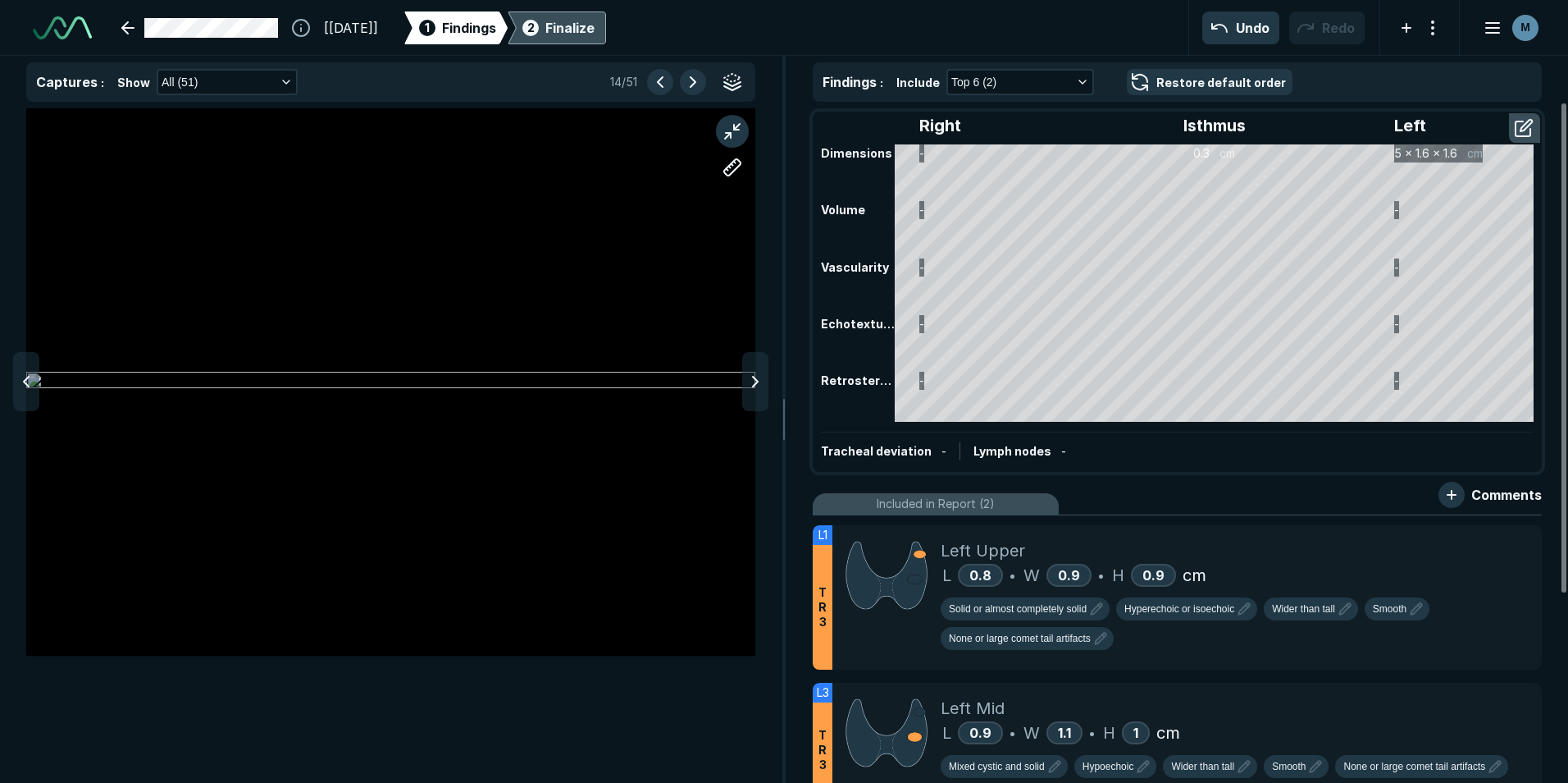
click at [752, 390] on icon at bounding box center [755, 382] width 20 height 20
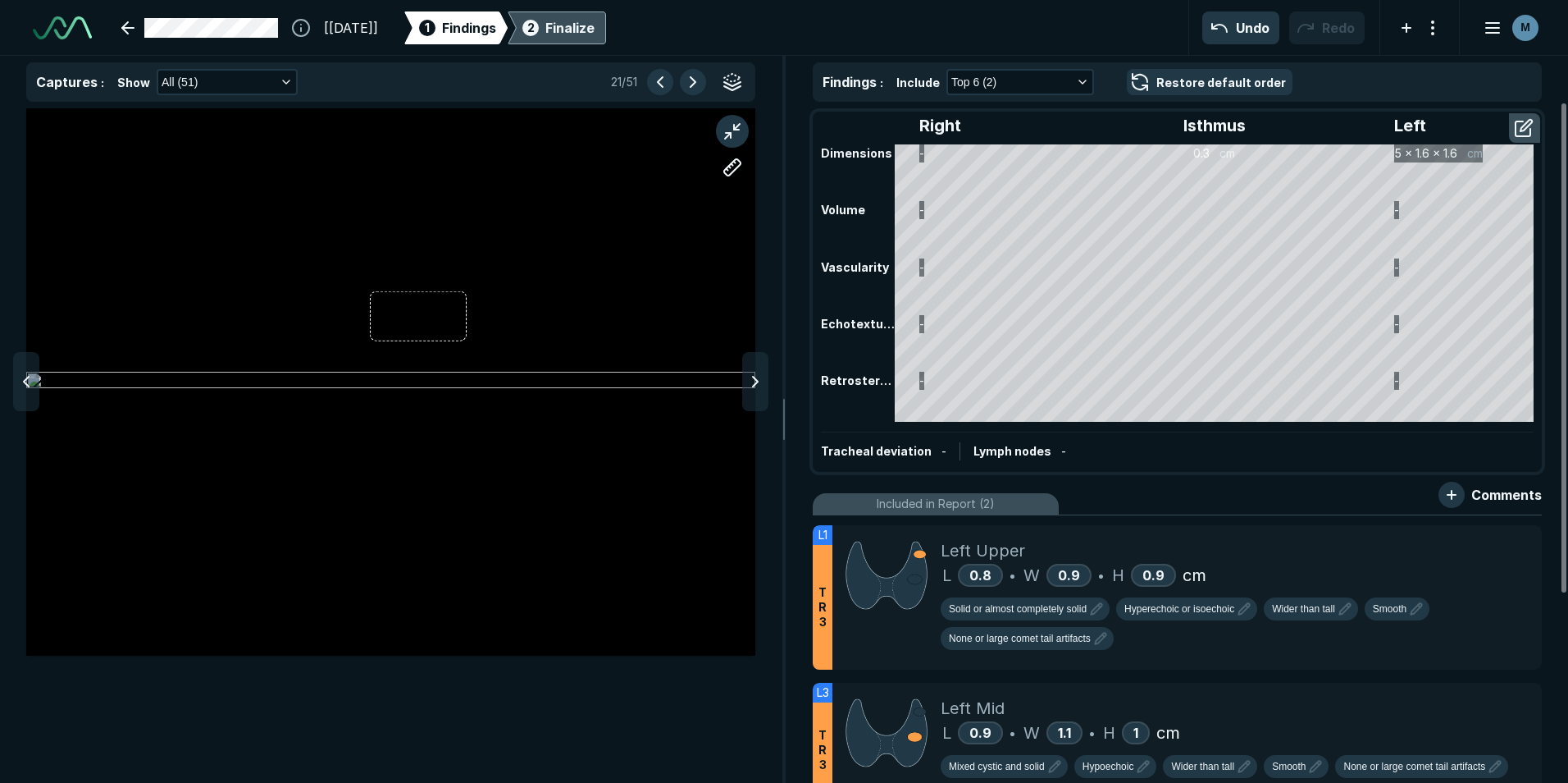
click at [752, 390] on icon at bounding box center [755, 382] width 20 height 20
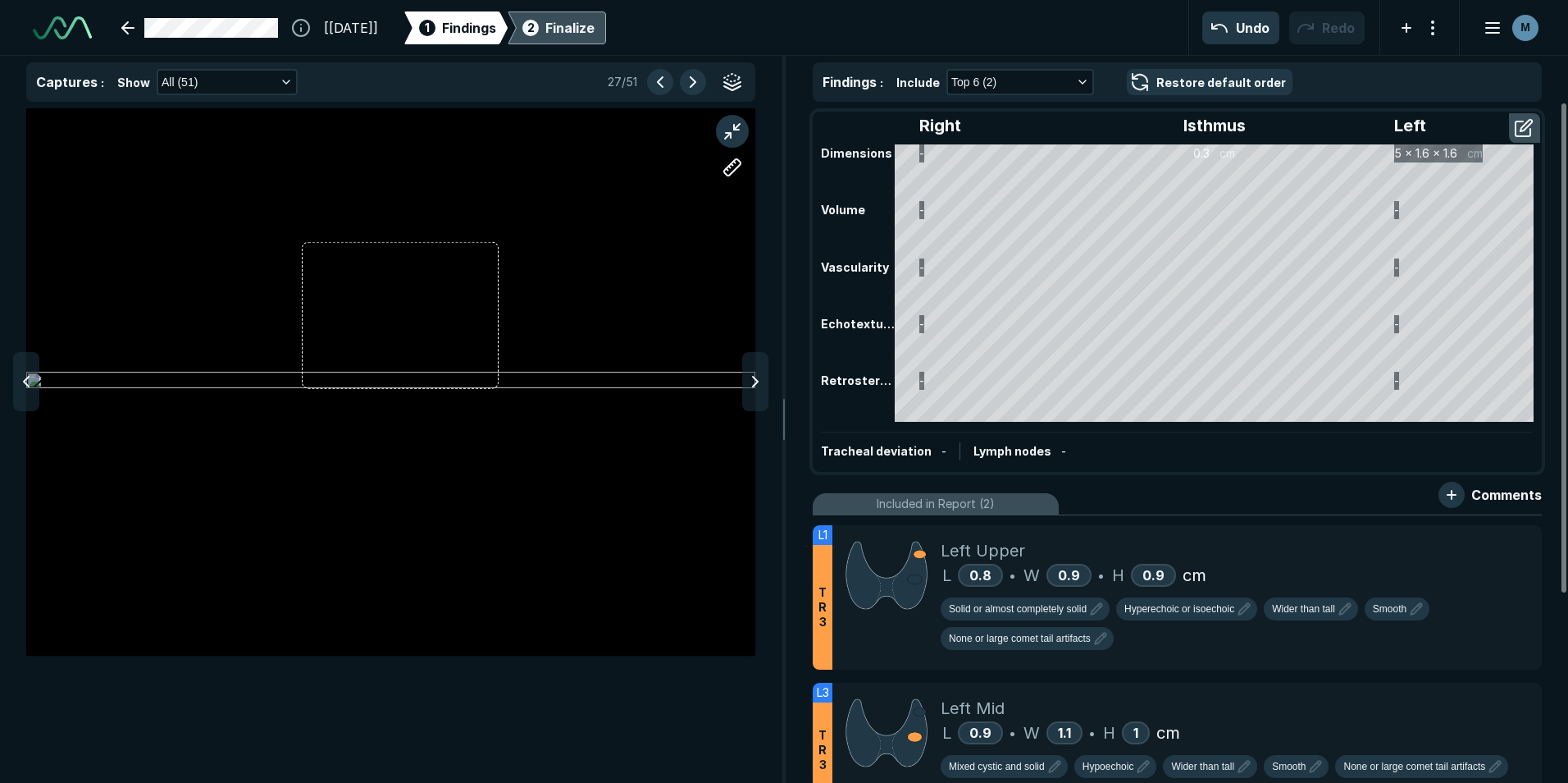
click at [752, 390] on icon at bounding box center [755, 382] width 20 height 20
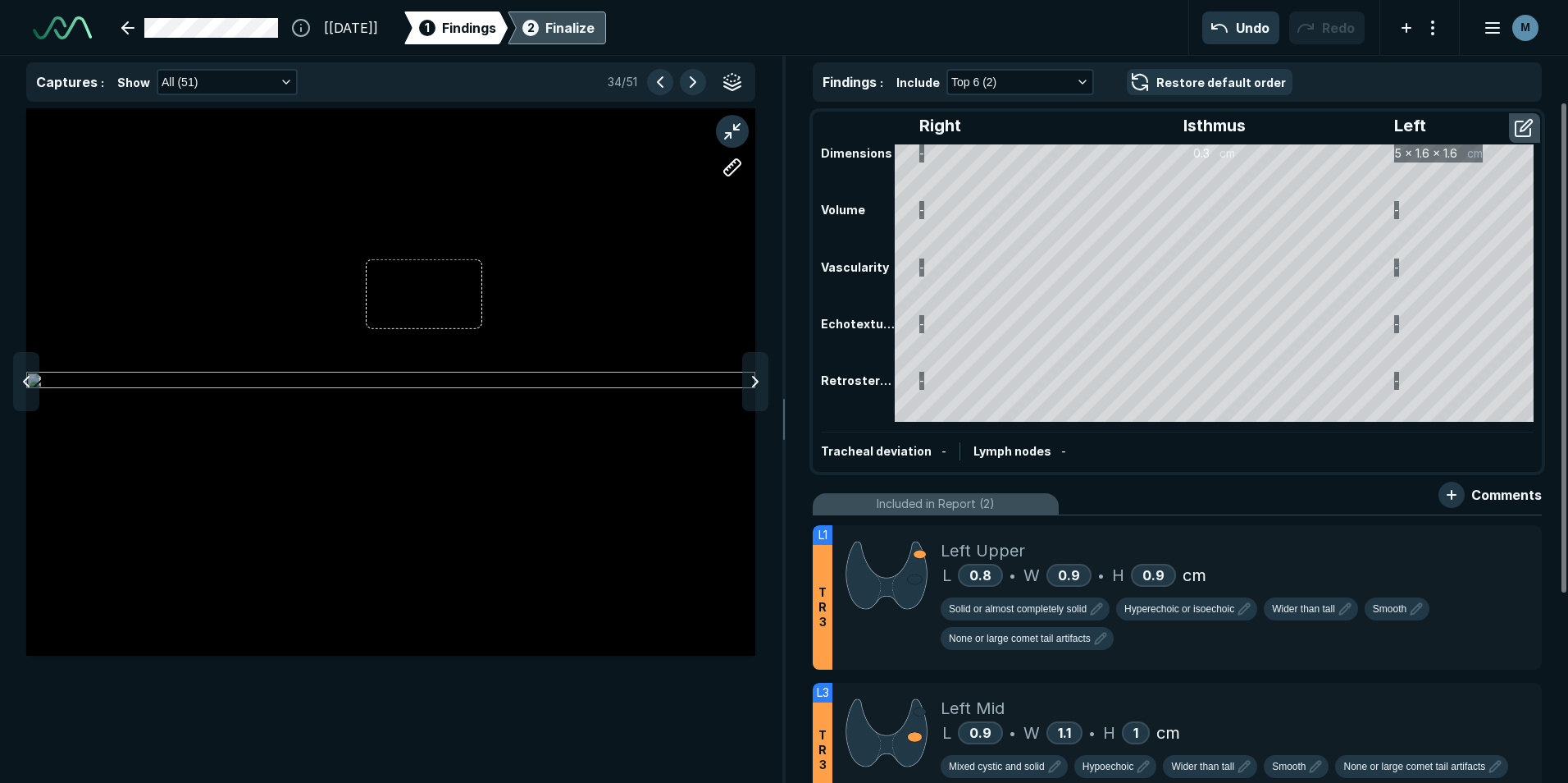
click at [752, 390] on icon at bounding box center [755, 382] width 20 height 20
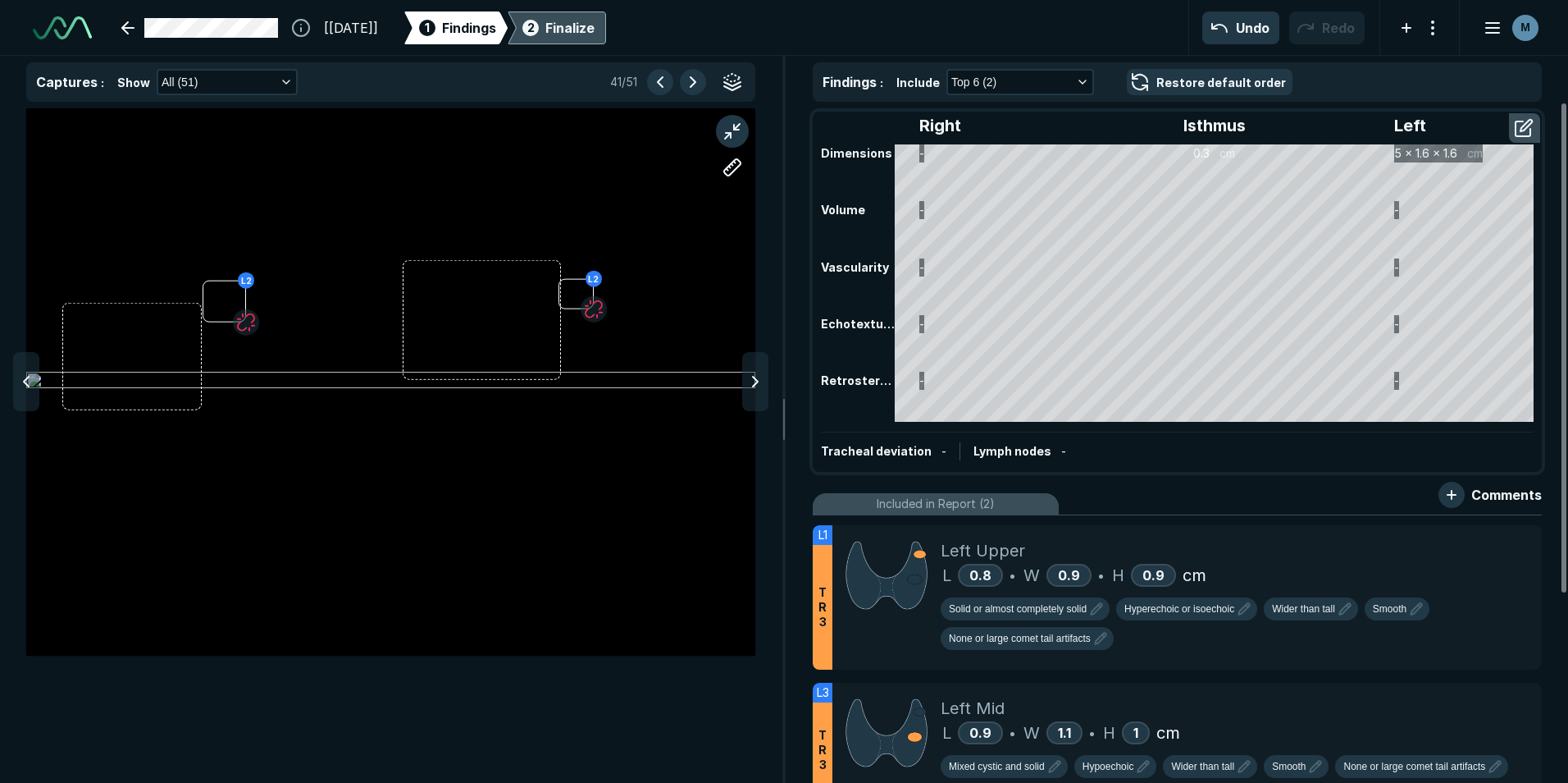
click at [752, 390] on icon at bounding box center [755, 382] width 20 height 20
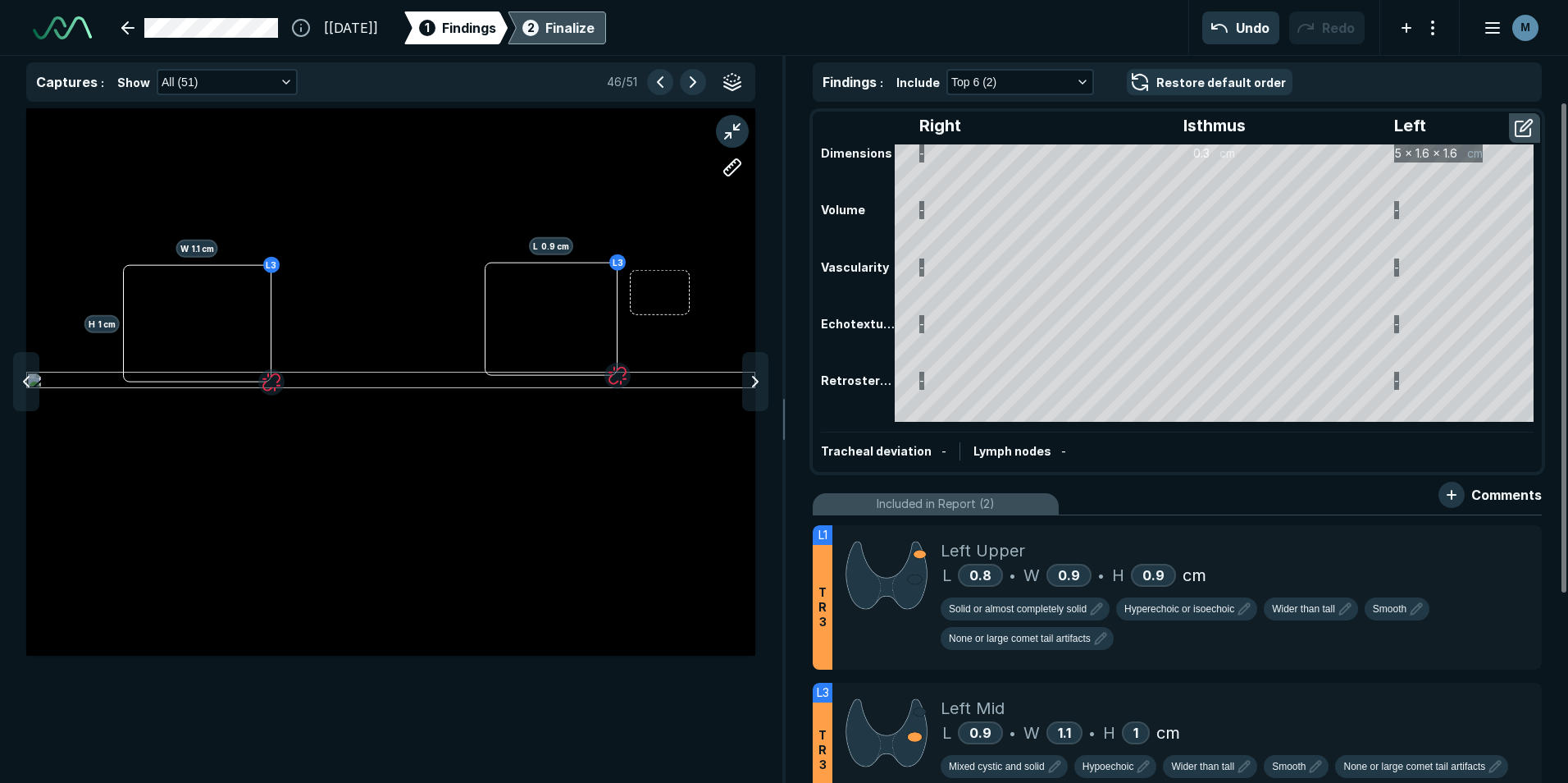
click at [752, 390] on icon at bounding box center [755, 382] width 20 height 20
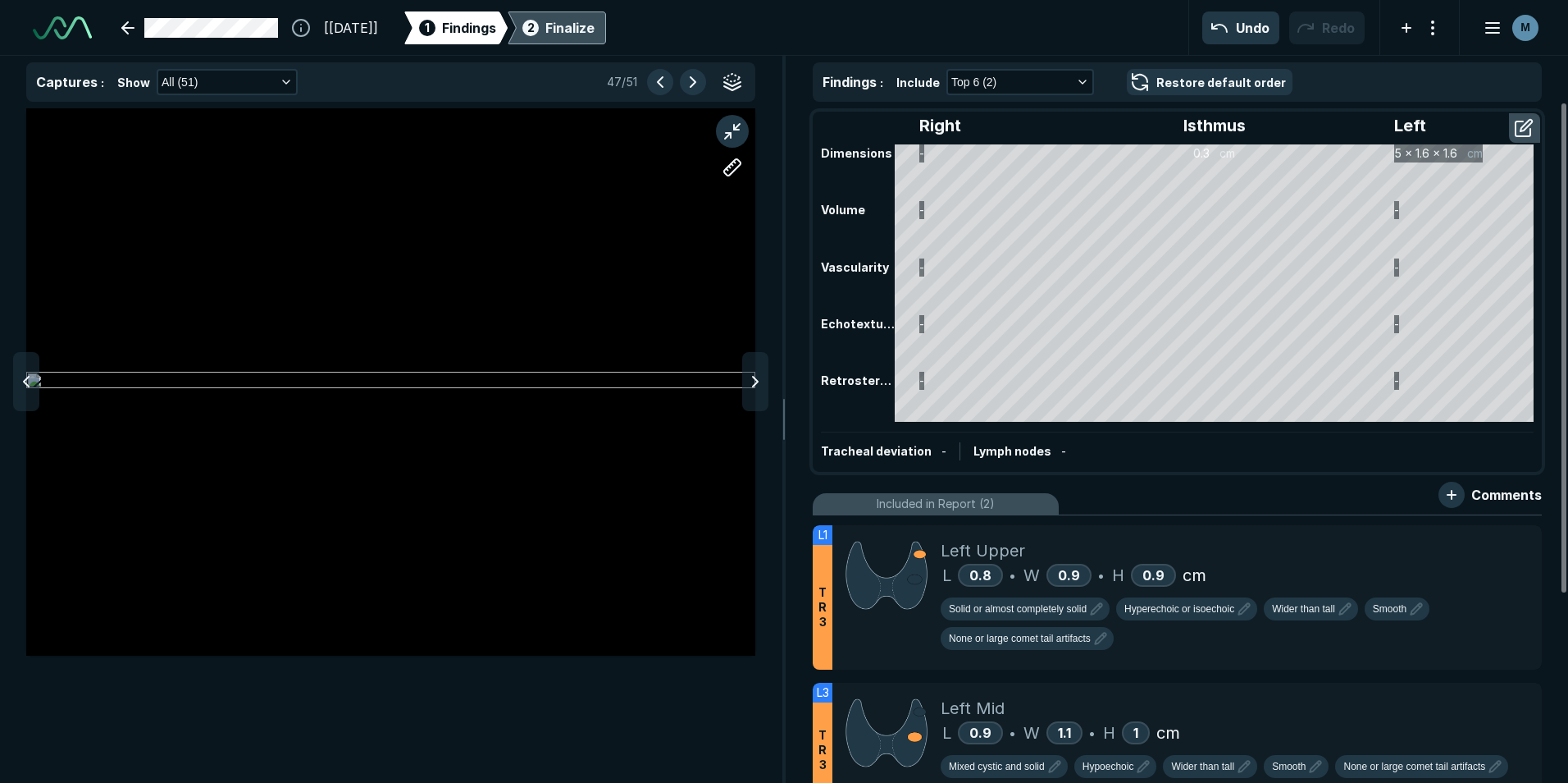
click at [752, 390] on icon at bounding box center [755, 382] width 20 height 20
click at [595, 16] on div "2 Finalize" at bounding box center [556, 28] width 75 height 33
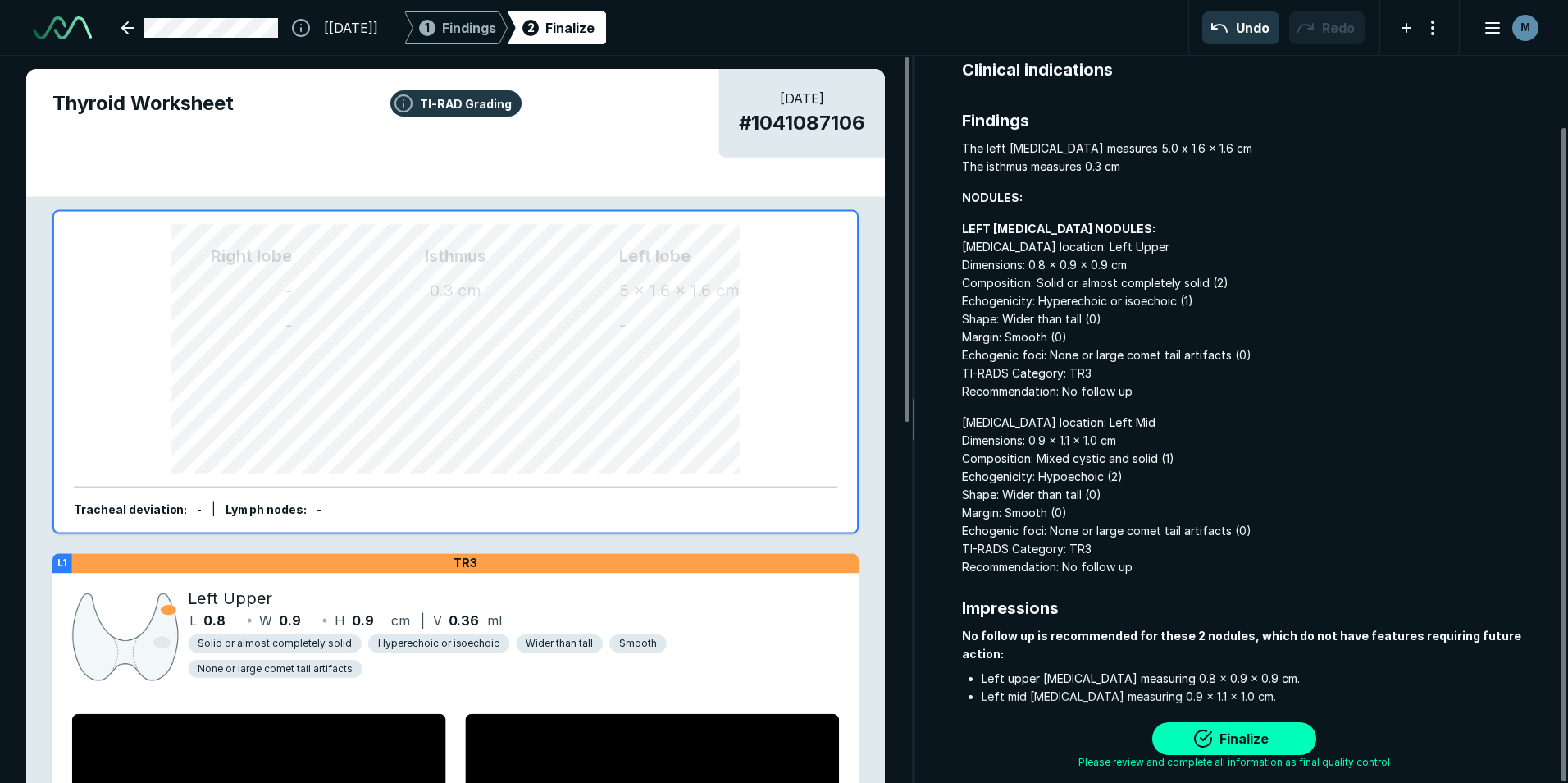
scroll to position [79, 0]
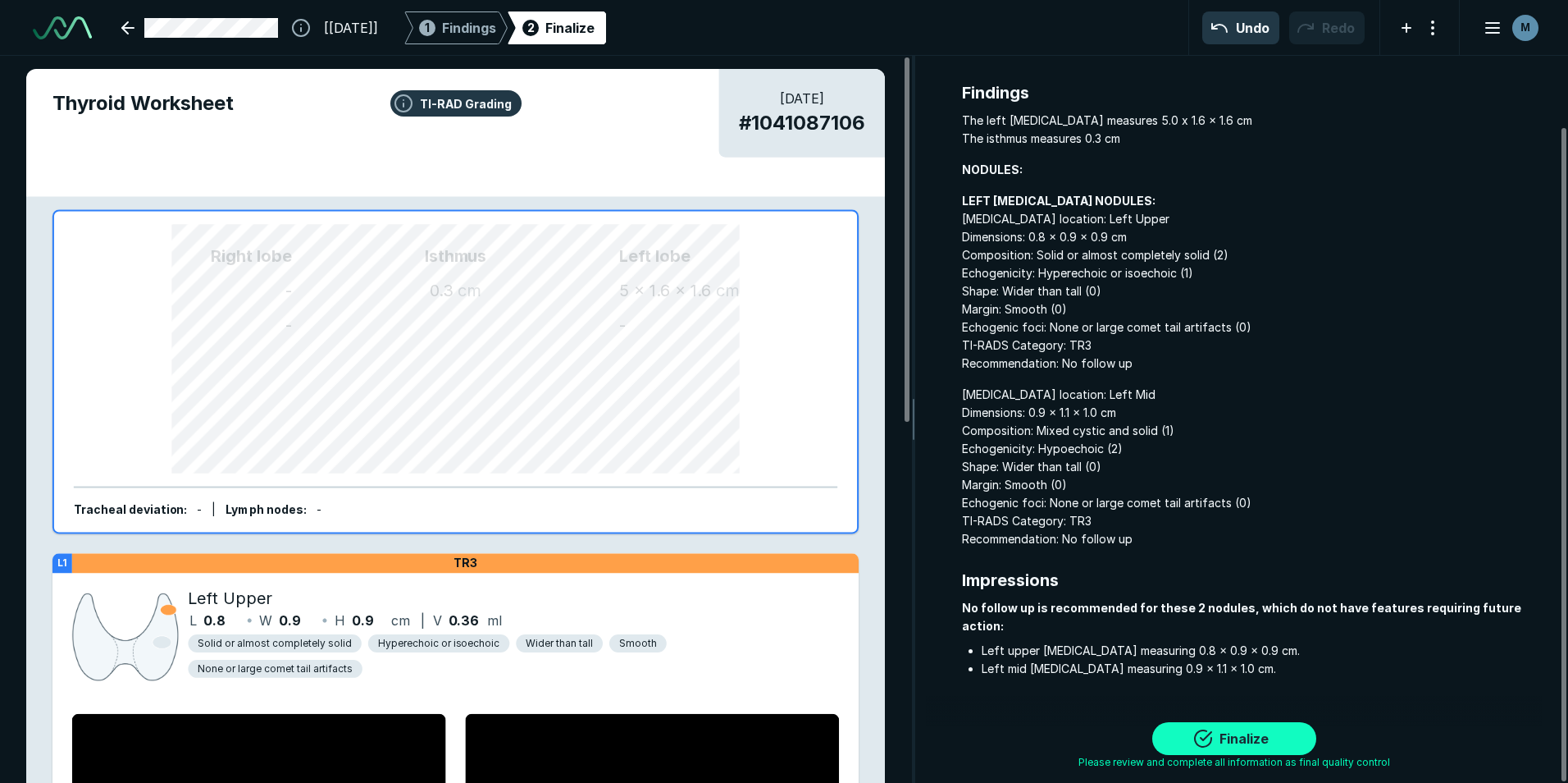
click at [1250, 738] on button "Finalize" at bounding box center [1233, 738] width 164 height 33
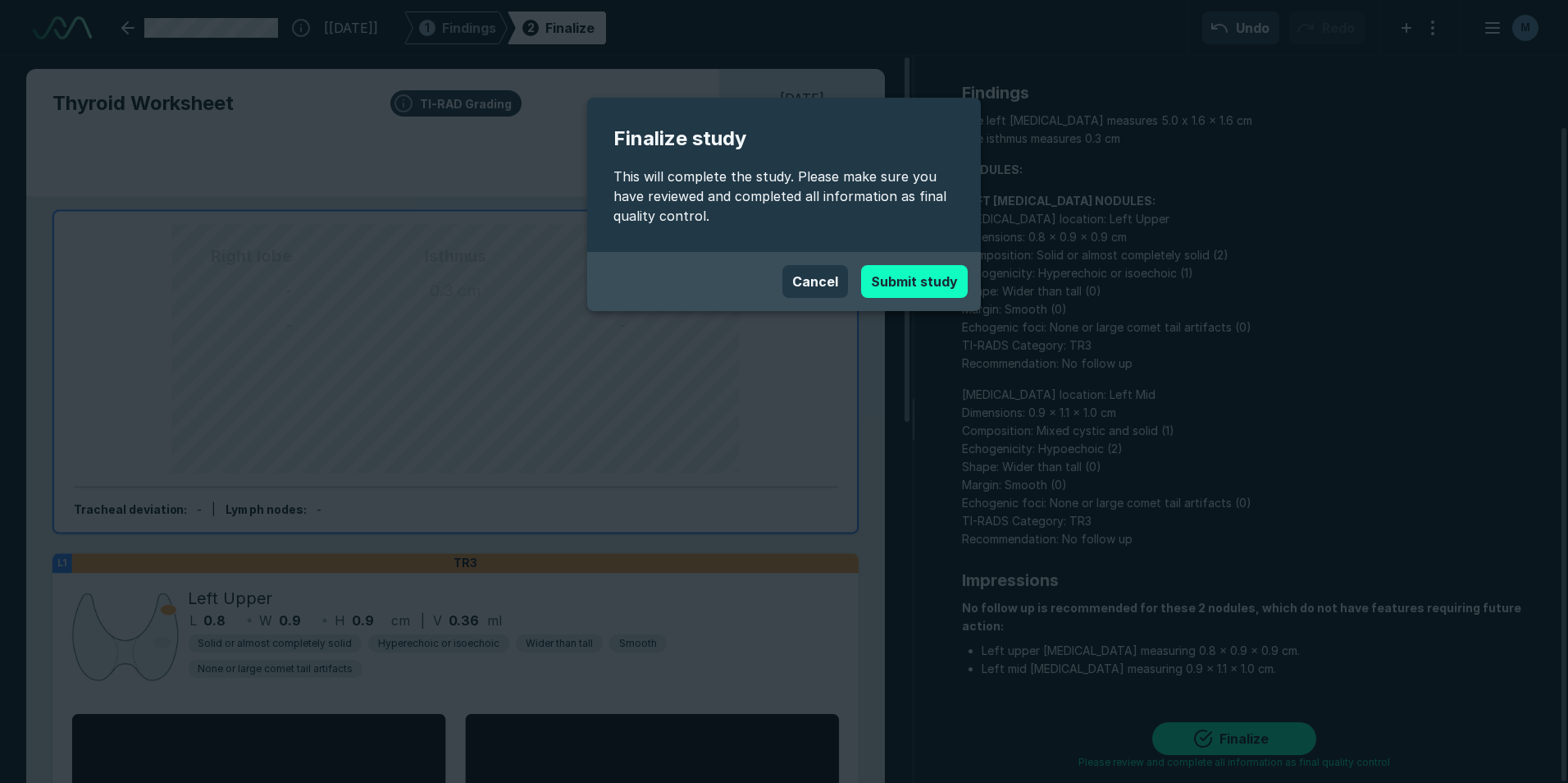
click at [898, 287] on button "Submit study" at bounding box center [914, 281] width 106 height 33
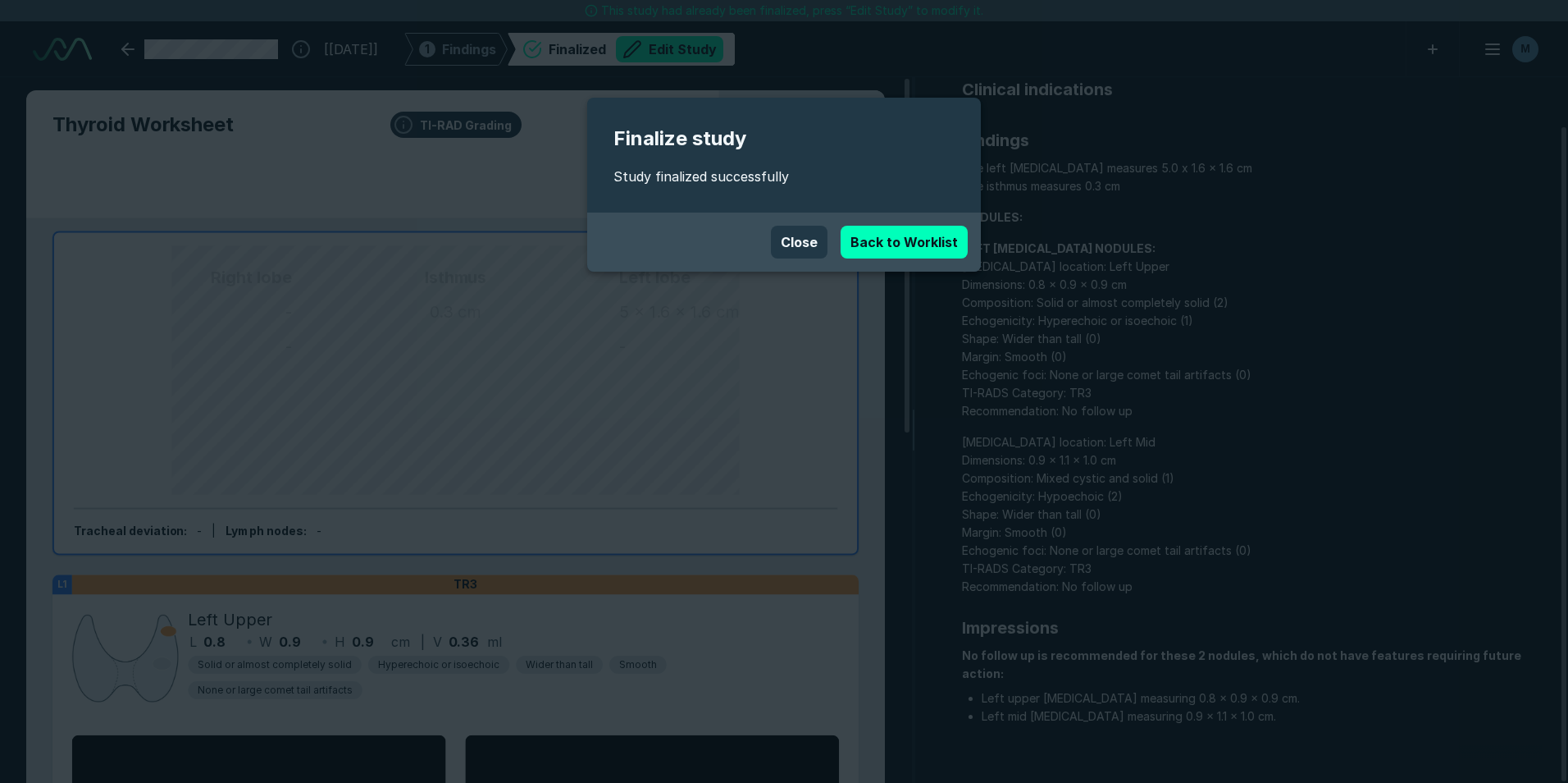
scroll to position [5248, 9162]
click at [784, 232] on button "Close" at bounding box center [800, 241] width 57 height 33
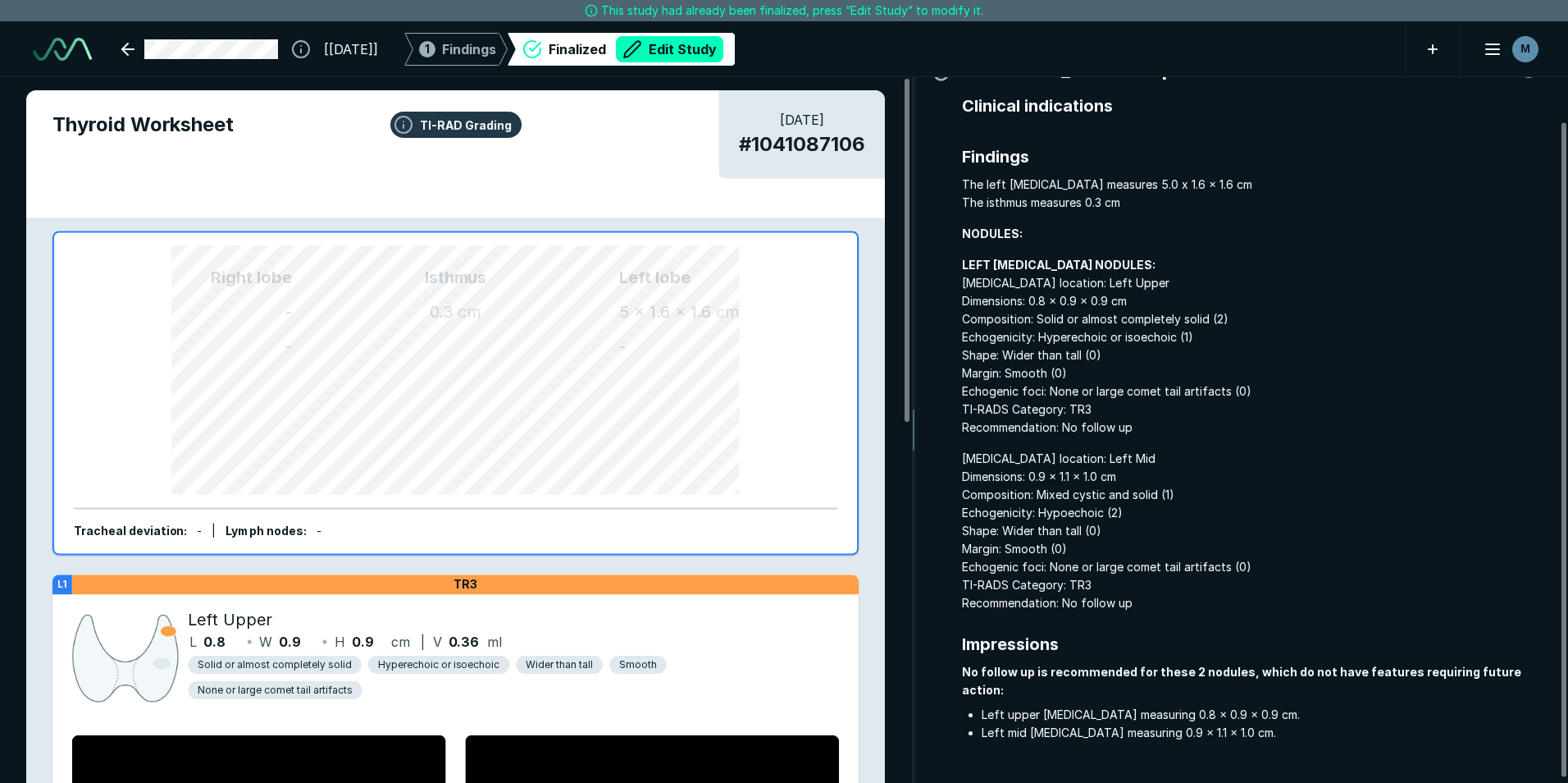
scroll to position [52, 0]
